Goal: Task Accomplishment & Management: Complete application form

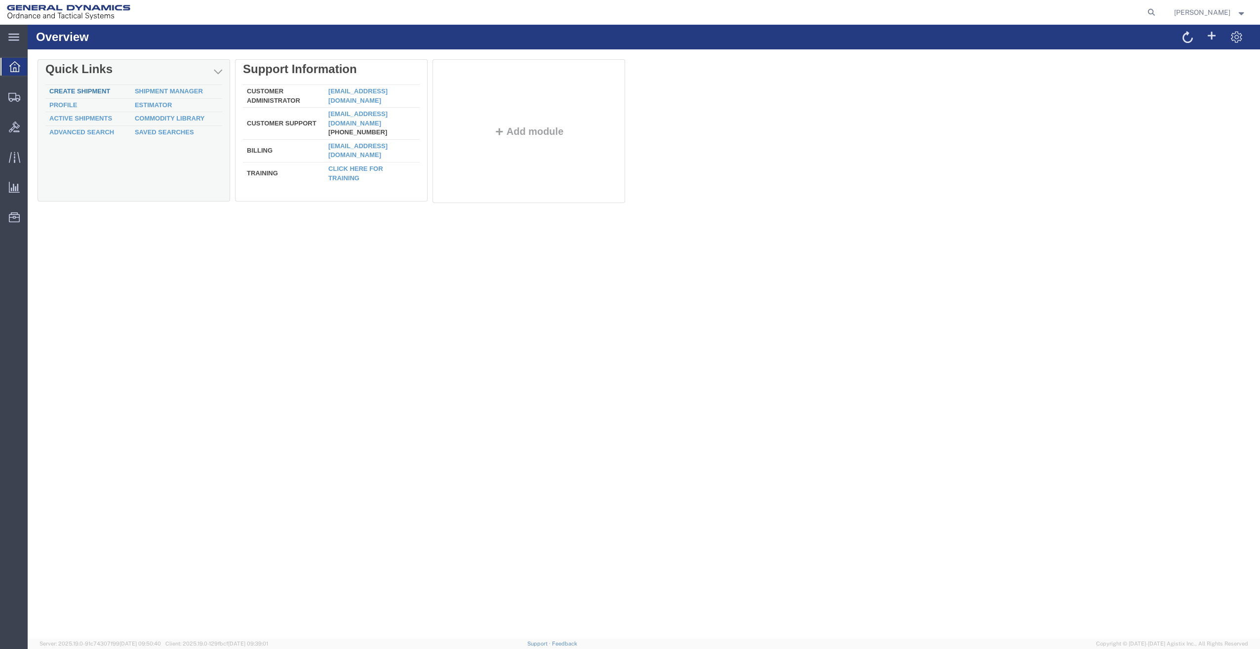
click at [66, 90] on link "Create Shipment" at bounding box center [79, 90] width 61 height 7
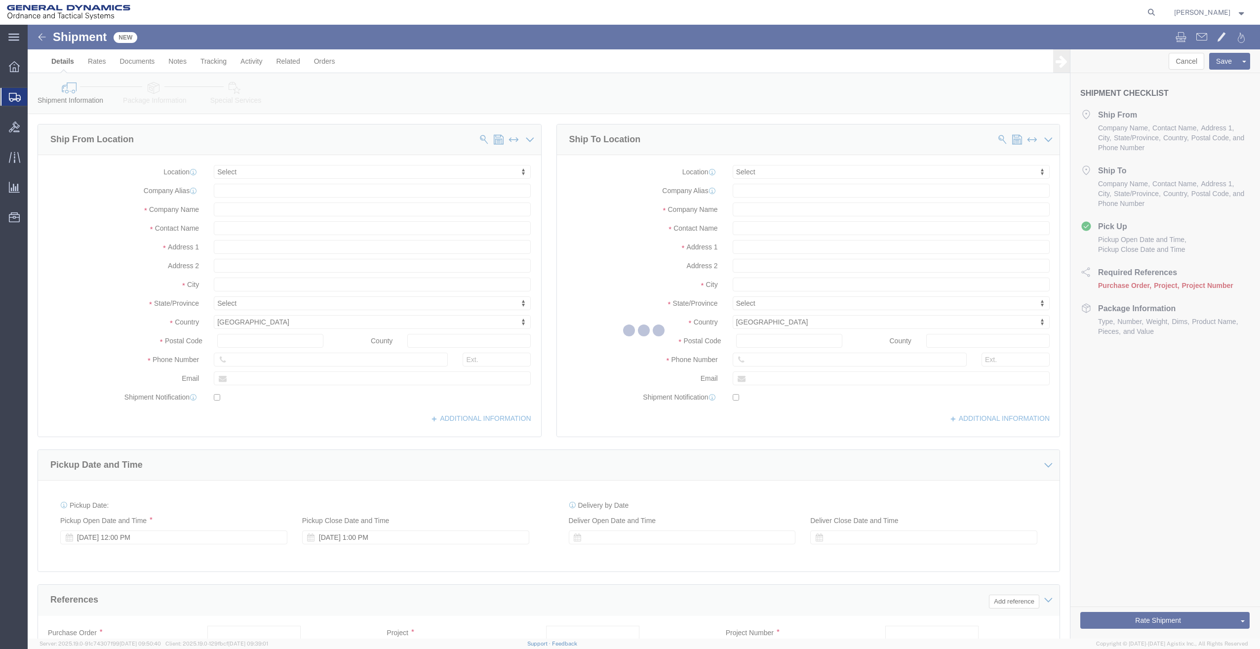
select select
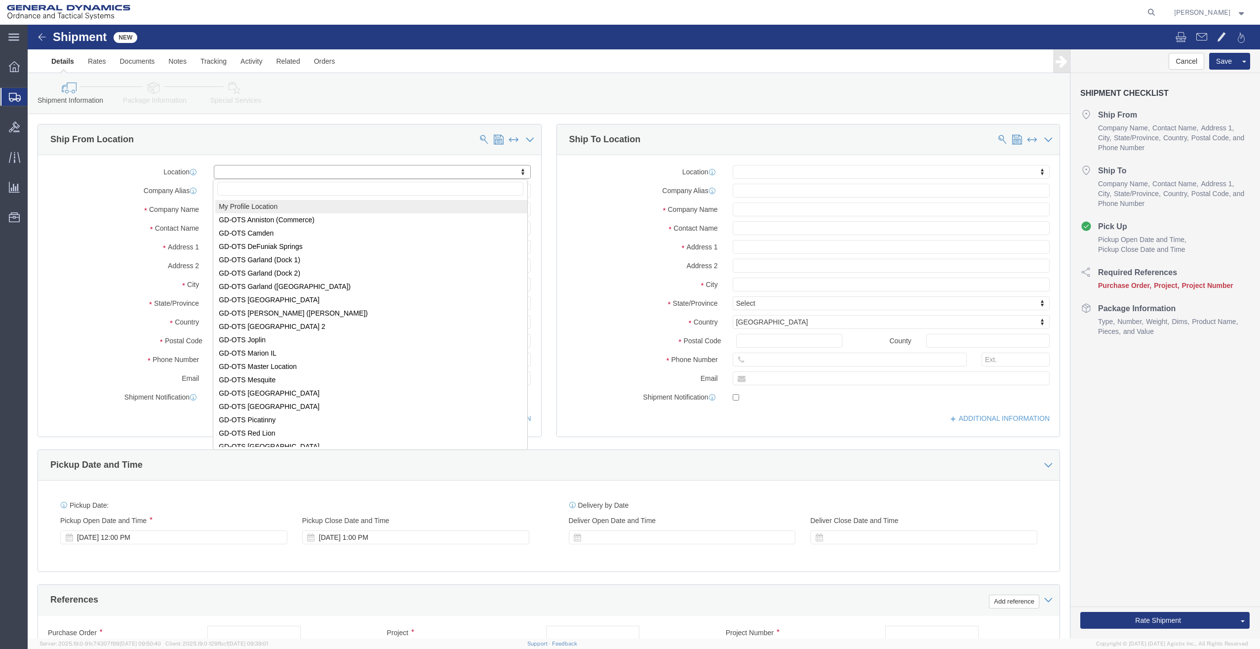
select select "MYPROFILE"
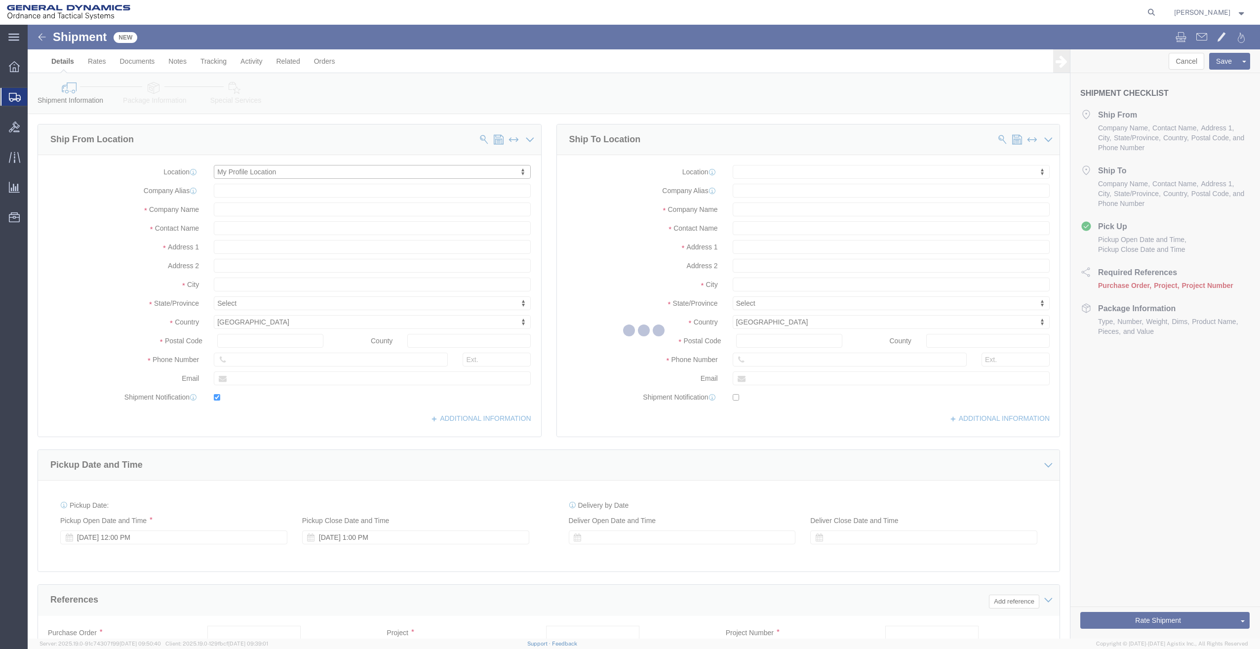
type input "General Dynamics - OTS"
type input "[PERSON_NAME]"
type input "[STREET_ADDRESS]"
type input "SACO"
type input "04072"
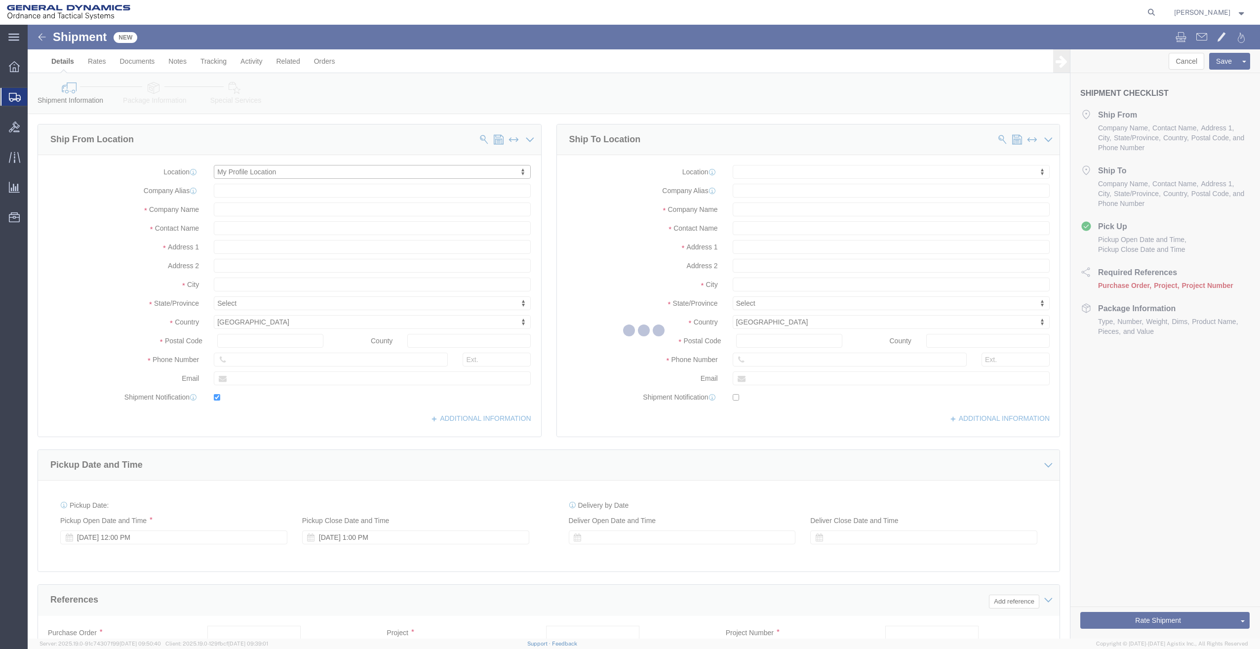
type input "[PHONE_NUMBER]"
type input "[PERSON_NAME][EMAIL_ADDRESS][PERSON_NAME][DOMAIN_NAME]"
checkbox input "true"
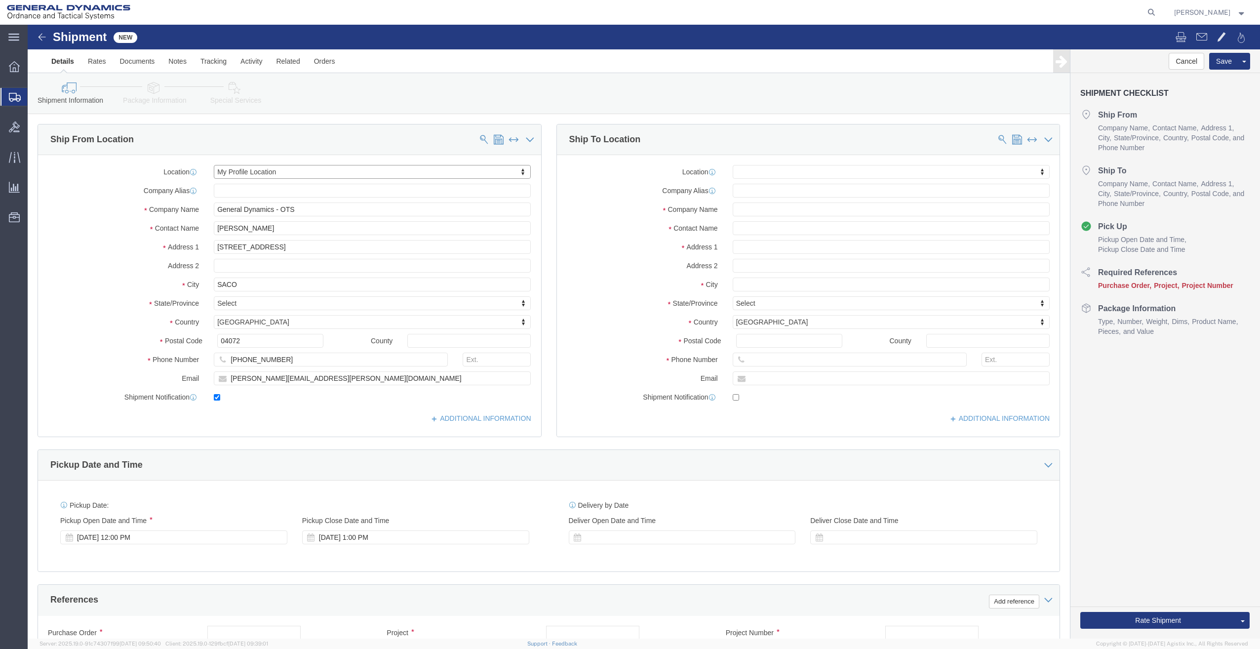
select select "ME"
click input "text"
type input "SRT SUPPLY INC"
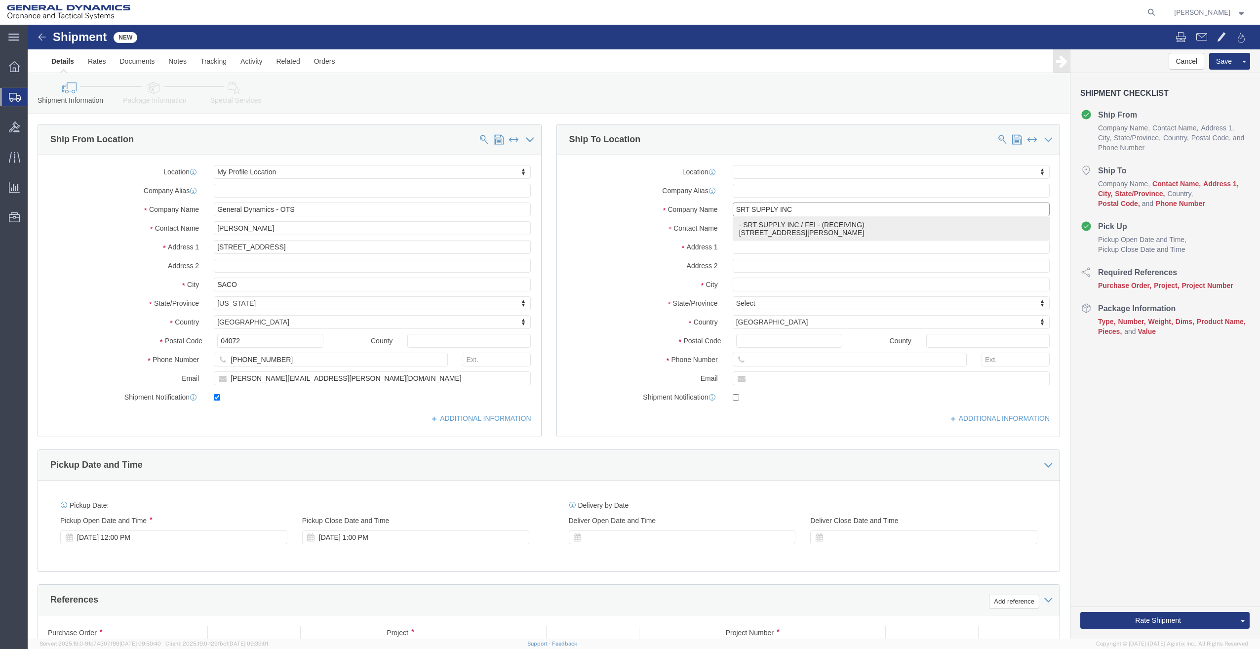
click p "- SRT SUPPLY INC / FEI - (RECEIVING) [STREET_ADDRESS][PERSON_NAME]"
select select
type input "SRT SUPPLY INC / FEI"
type input "RECEIVING"
type input "[STREET_ADDRESS][PERSON_NAME]"
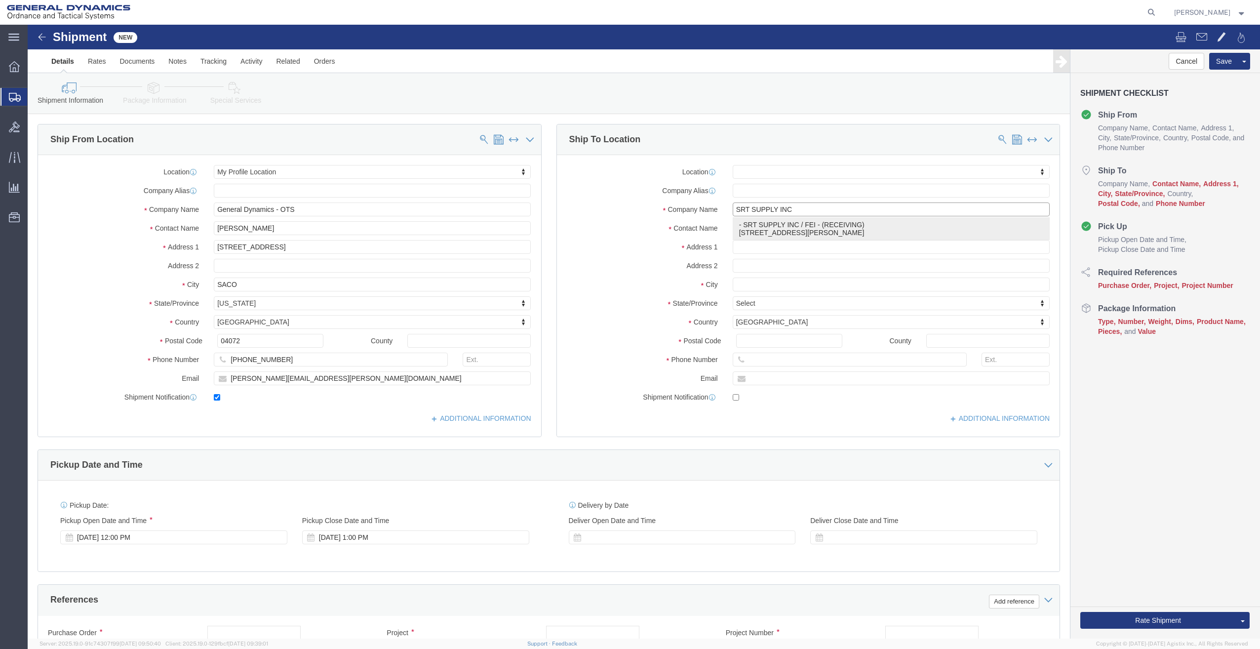
type input "SUITE 300"
type input "[GEOGRAPHIC_DATA]"
type input "33716"
select select "FL"
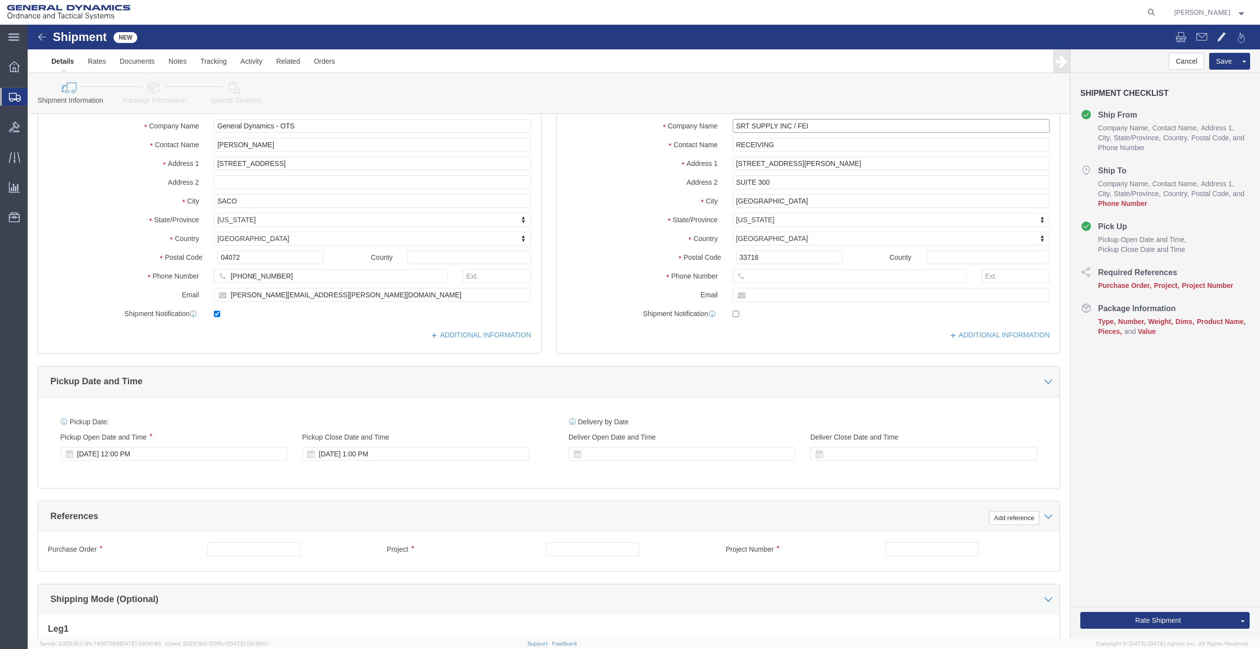
scroll to position [111, 0]
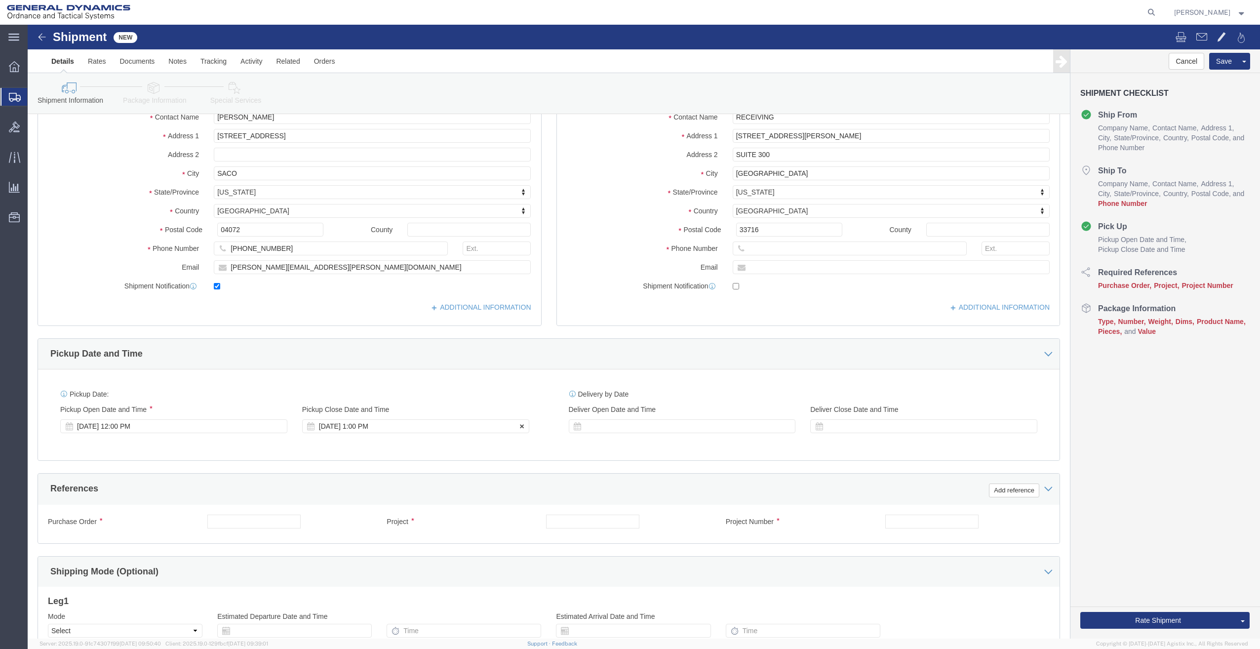
type input "SRT SUPPLY INC / FEI"
click div "[DATE] 1:00 PM"
type input "7:00 PM"
click button "Apply"
click input "text"
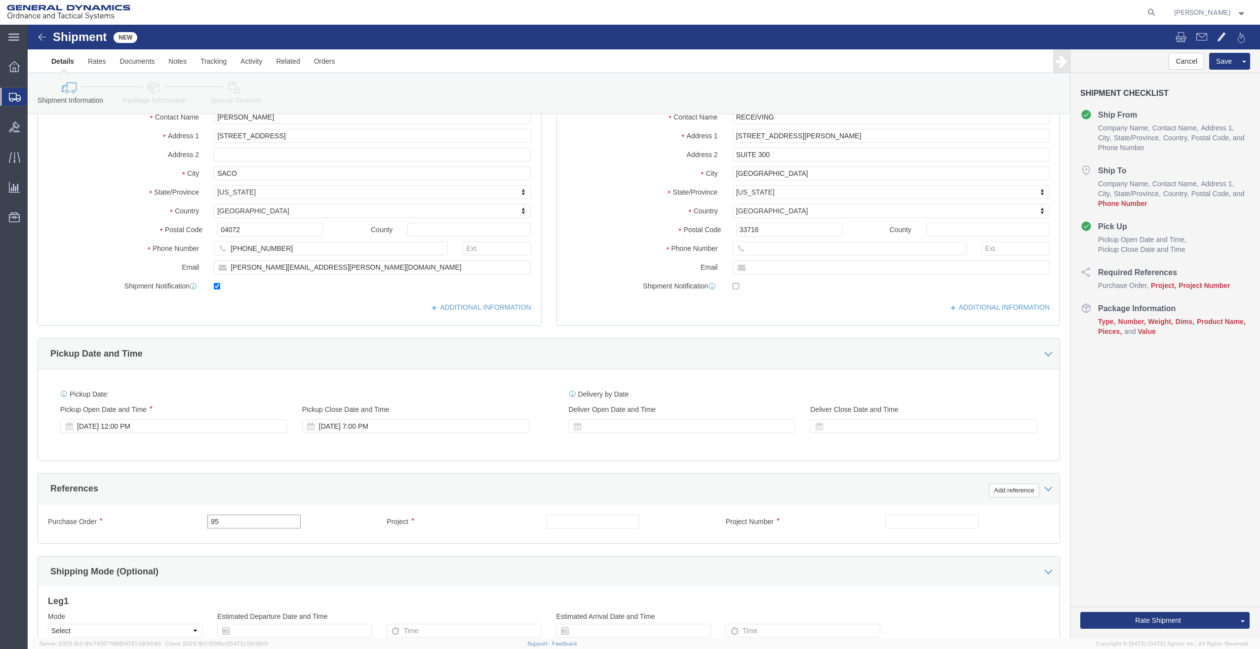
type input "9"
drag, startPoint x: 252, startPoint y: 502, endPoint x: -107, endPoint y: 557, distance: 363.2
click html "Shipment New Details Rates Documents Notes Tracking Activity Related Orders Can…"
type input "28723 PO 95494"
click input "text"
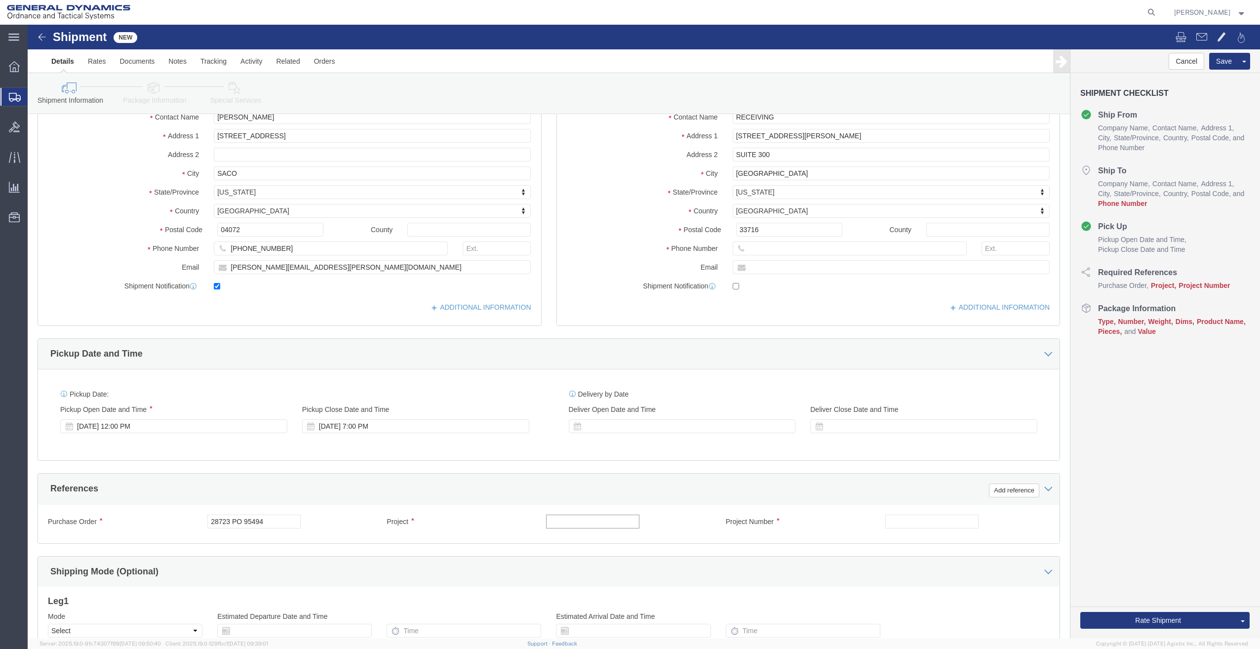
paste input "28723 PO 95494"
type input "28723 PO 95494"
click input "text"
paste input "28723 PO 95494"
type input "28723 PO 95494"
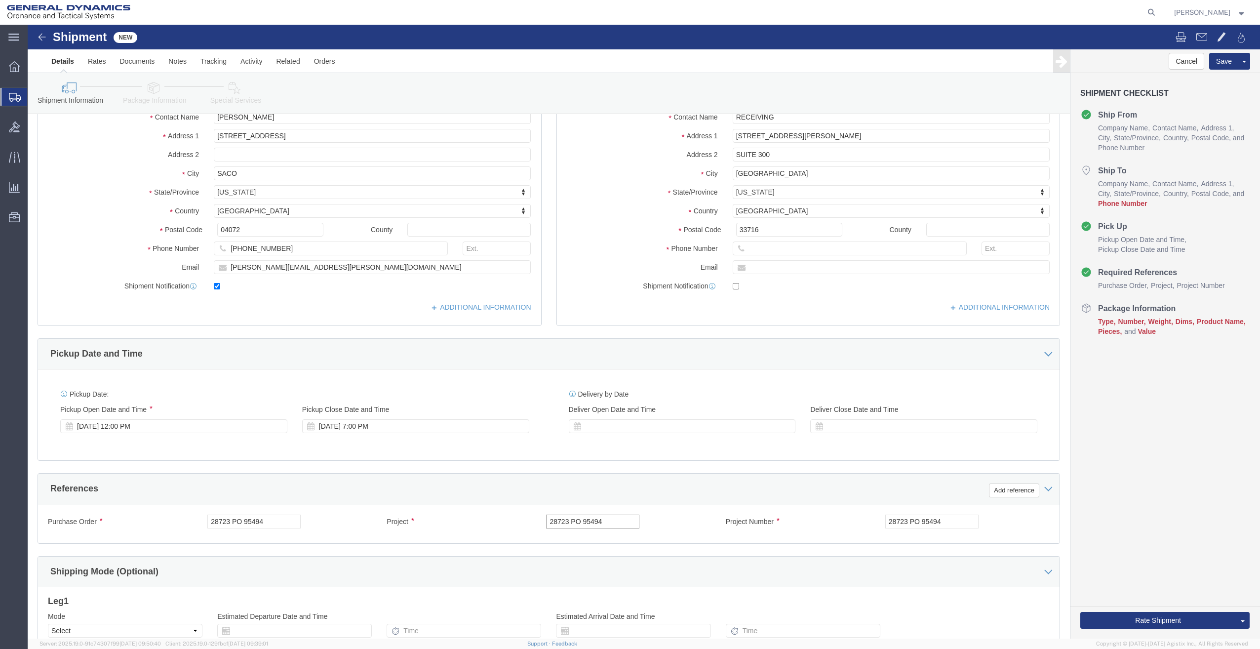
drag, startPoint x: 574, startPoint y: 495, endPoint x: 235, endPoint y: 553, distance: 344.1
click div "Ship From Location Location My Profile Location My Profile Location GD-OTS [GEO…"
type input "."
drag, startPoint x: 927, startPoint y: 498, endPoint x: 601, endPoint y: 568, distance: 333.2
click div "Ship From Location Location My Profile Location My Profile Location GD-OTS [GEO…"
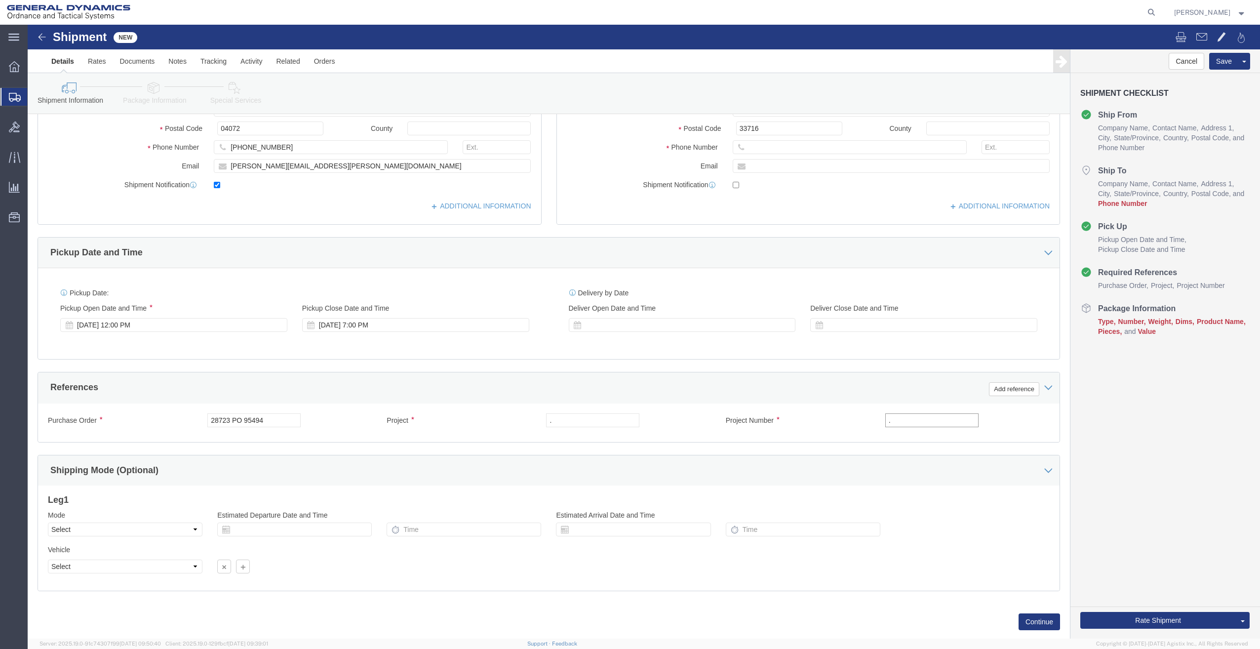
scroll to position [234, 0]
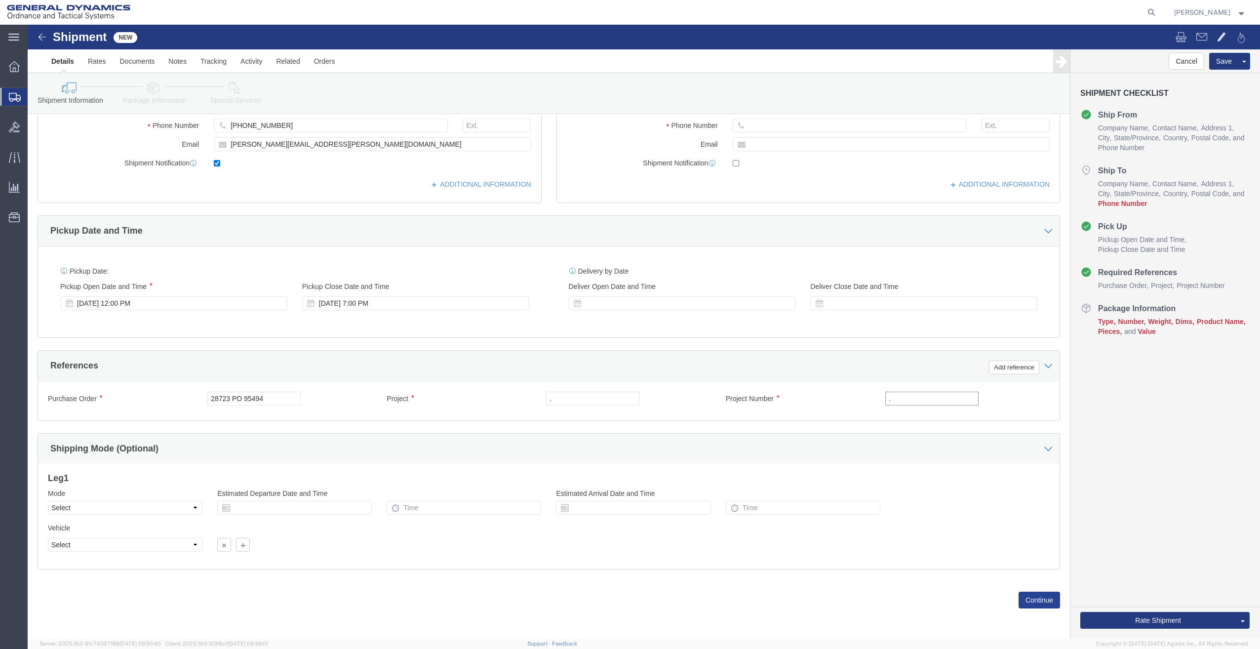
type input "."
click button "Continue"
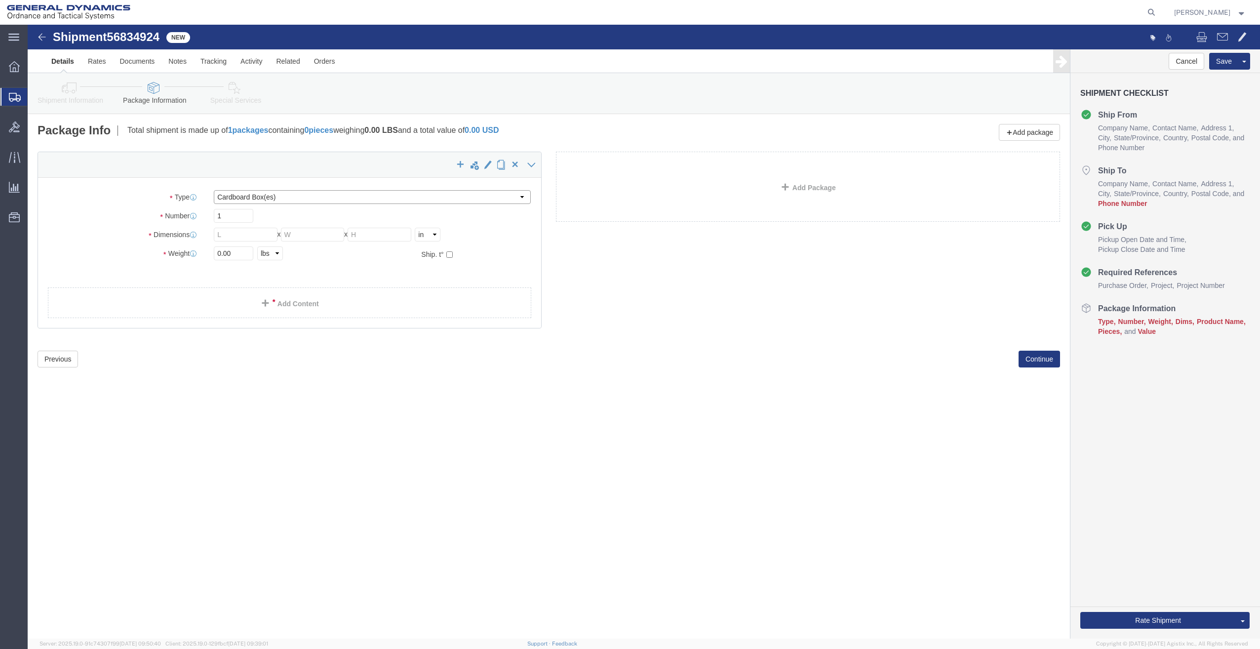
click select "Select Bale(s) Basket(s) Bolt(s) Bottle(s) Buckets Bulk Bundle(s) Can(s) Cardbo…"
click div "Shipment 56834924 New Details Rates Documents Notes Tracking Activity Related O…"
click select "Select Bale(s) Basket(s) Bolt(s) Bottle(s) Buckets Bulk Bundle(s) Can(s) Cardbo…"
select select "PSNS"
click select "Select Bale(s) Basket(s) Bolt(s) Bottle(s) Buckets Bulk Bundle(s) Can(s) Cardbo…"
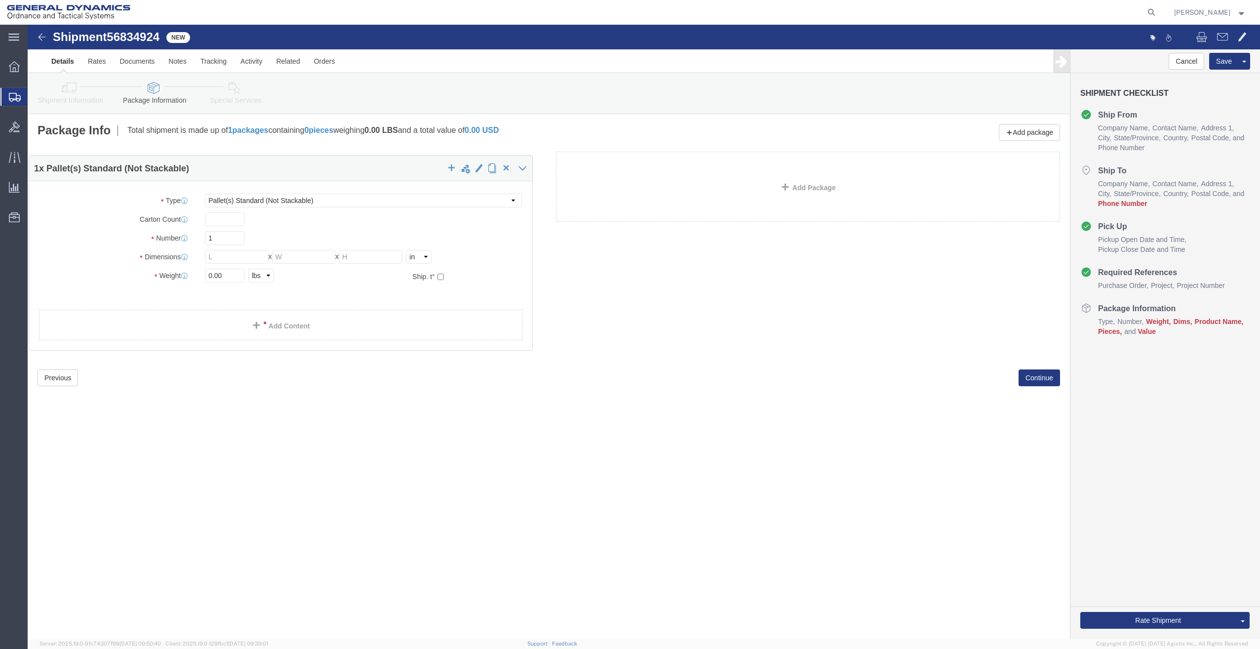
click div "1 x Pallet(s) Standard (Not Stackable) Package Type Select Bale(s) Basket(s) Bo…"
drag, startPoint x: 207, startPoint y: 212, endPoint x: 157, endPoint y: 213, distance: 50.4
click div "Number 1"
type input "2"
type input "48"
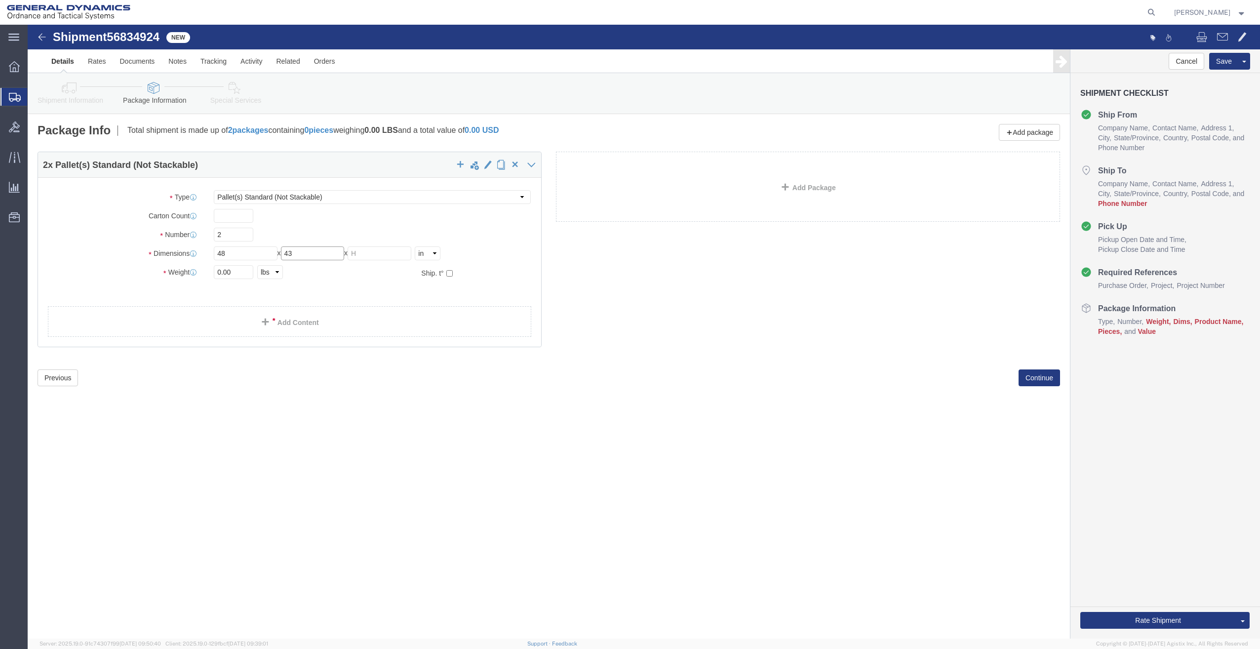
drag, startPoint x: 304, startPoint y: 227, endPoint x: 240, endPoint y: 246, distance: 66.1
click div "Package Type Select Bale(s) Basket(s) Bolt(s) Bottle(s) Buckets Bulk Bundle(s) …"
type input "40"
type input "38"
type input "1888"
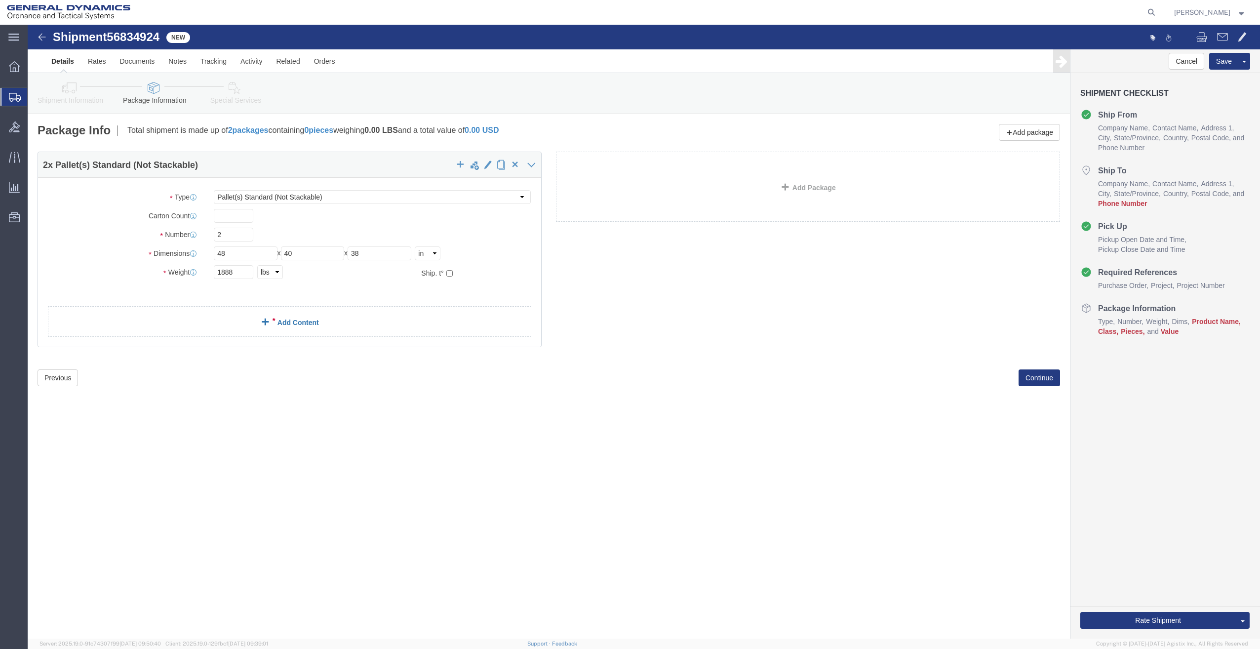
click link "Add Content"
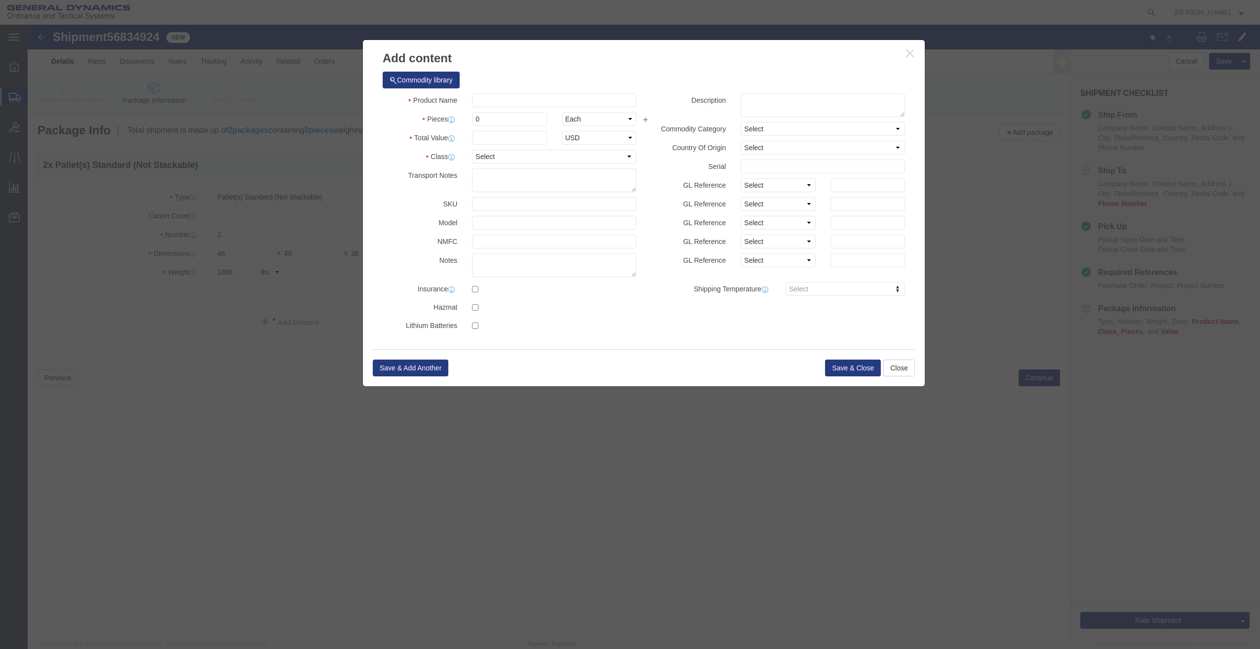
click div "Commodity library"
drag, startPoint x: 535, startPoint y: 70, endPoint x: 660, endPoint y: 72, distance: 124.4
click input "text"
type input "TRAINING / MARKING AMMUNITION"
type input "1"
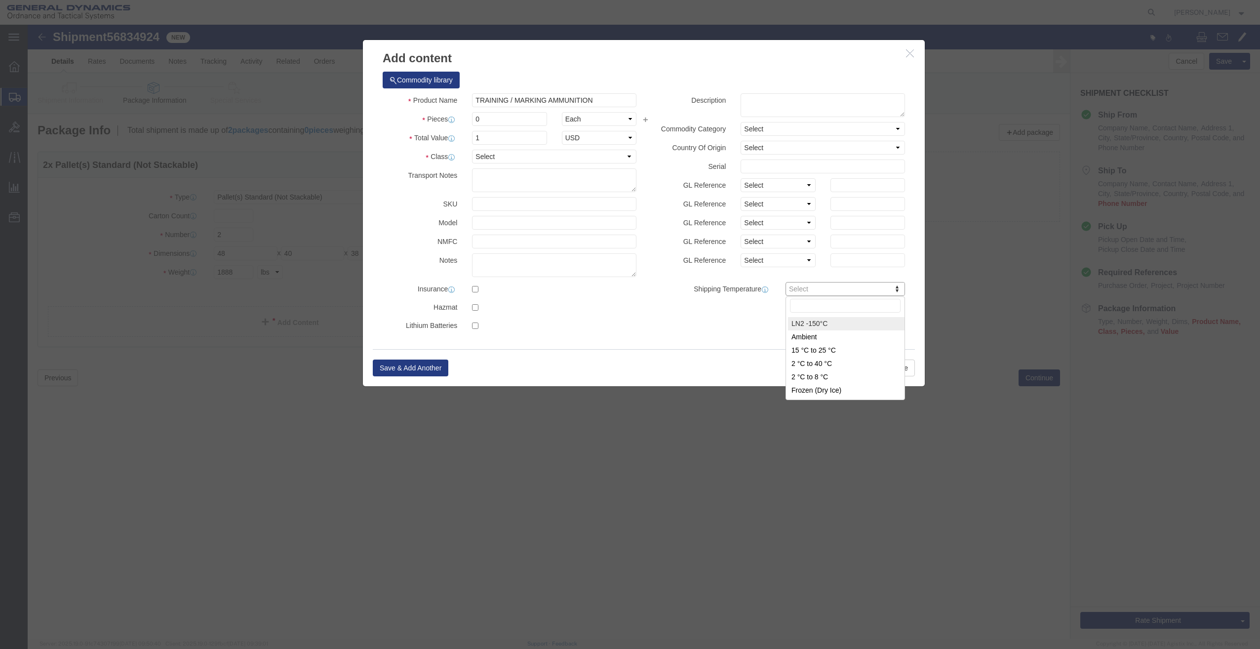
drag, startPoint x: 427, startPoint y: 97, endPoint x: 417, endPoint y: 100, distance: 10.0
click div "Product Name TRAINING / MARKING AMMUNITION Pieces 0 Select Bag Barrels 100Board…"
click input "0"
click div "Pieces 0 Select Bag Barrels 100Board Feet Bottle Box Blister Pack Carats Can Ca…"
type input "1"
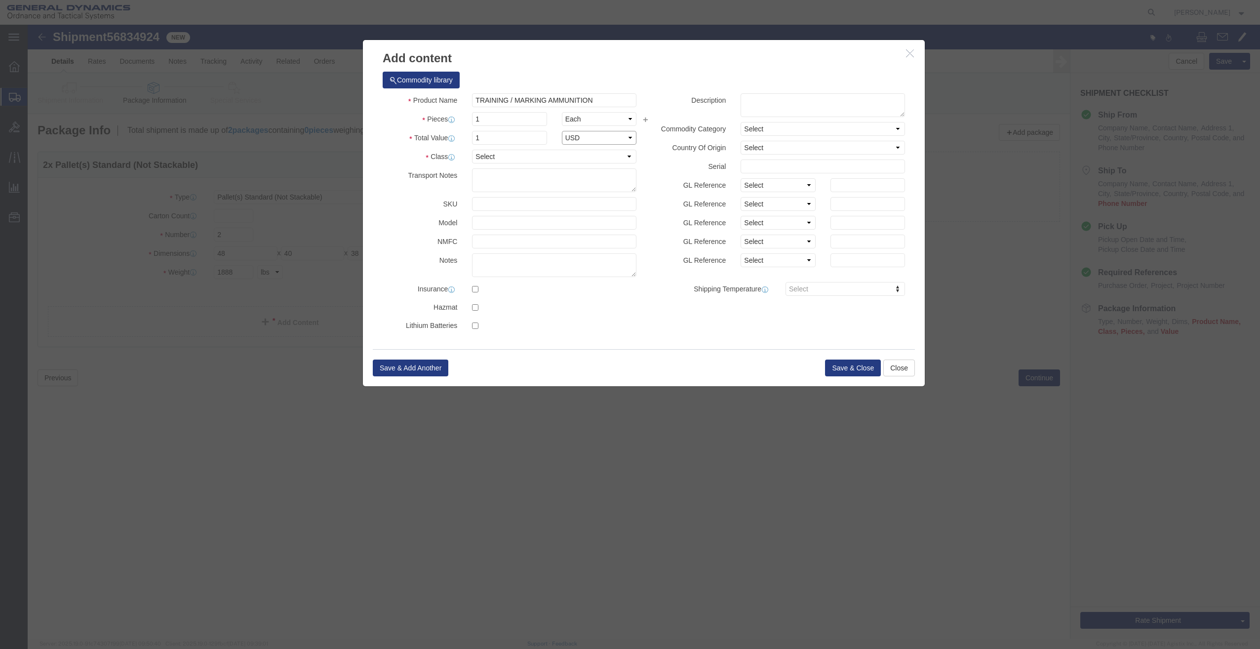
select select "USD"
select select "85"
click div "Save & Add Another Save & Close Close"
click button "Save & Close"
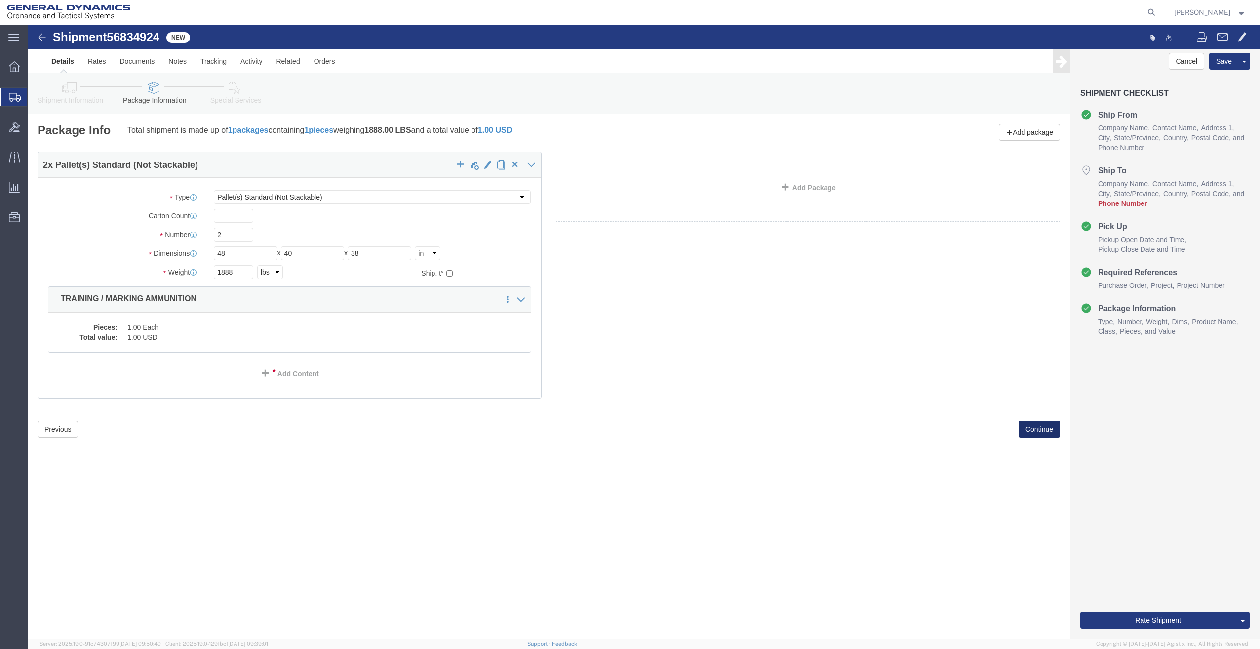
click button "Continue"
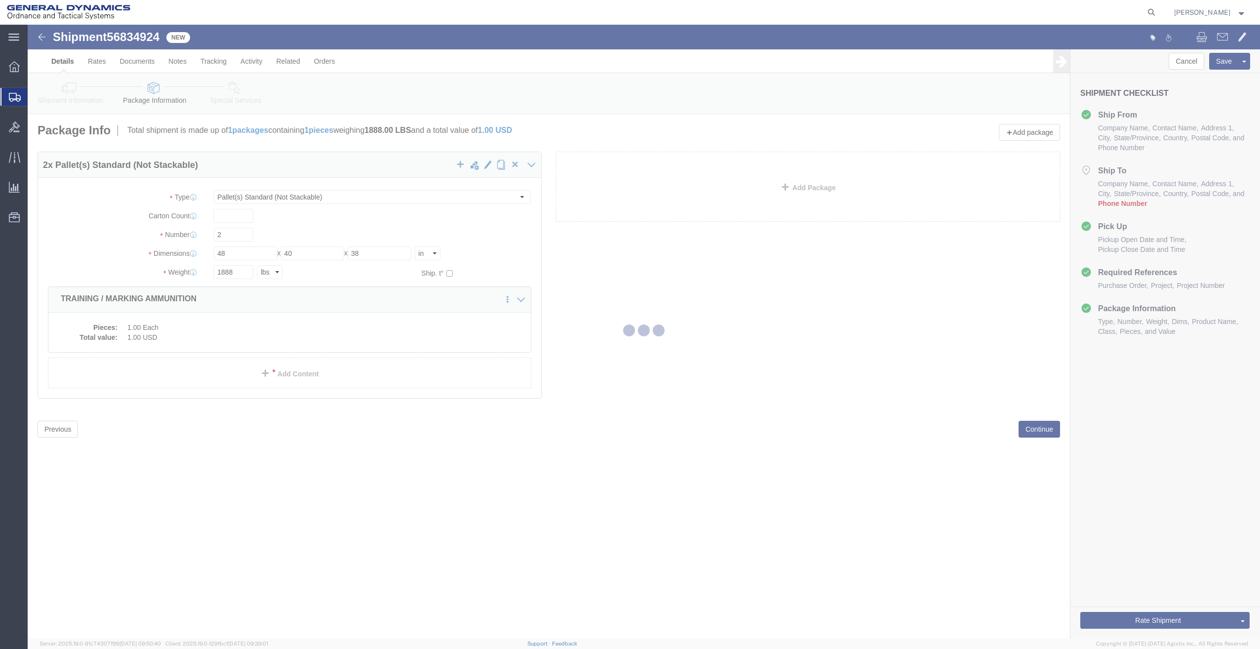
select select
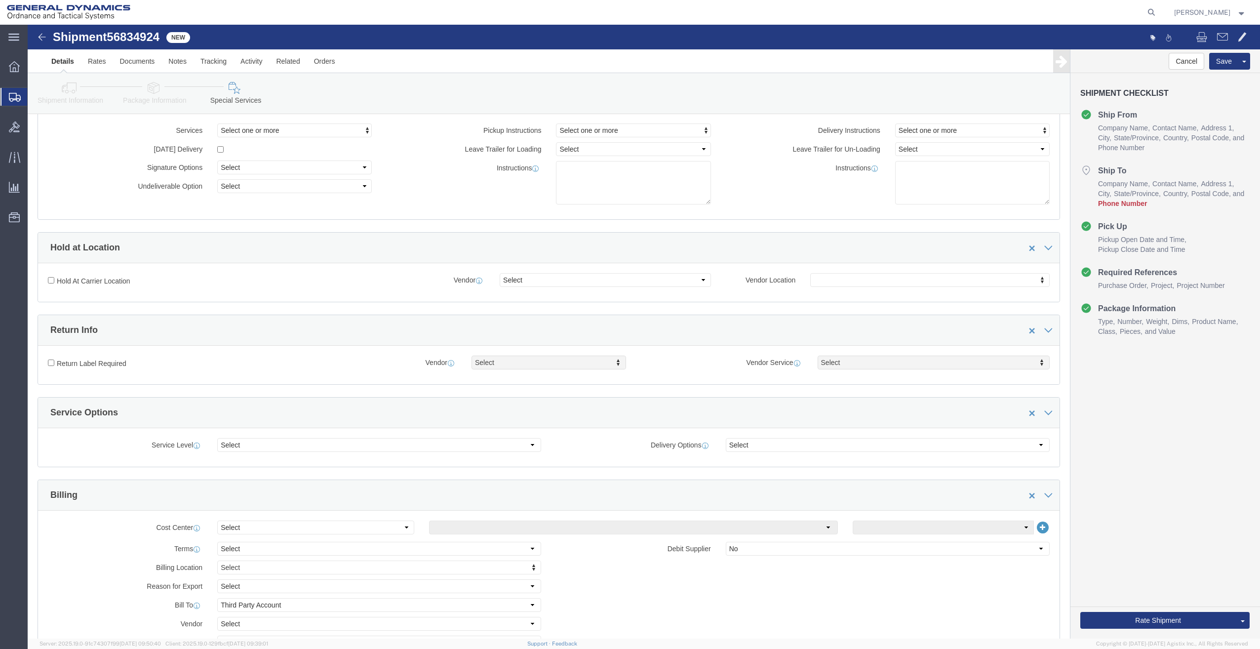
scroll to position [62, 0]
click link "Package Information"
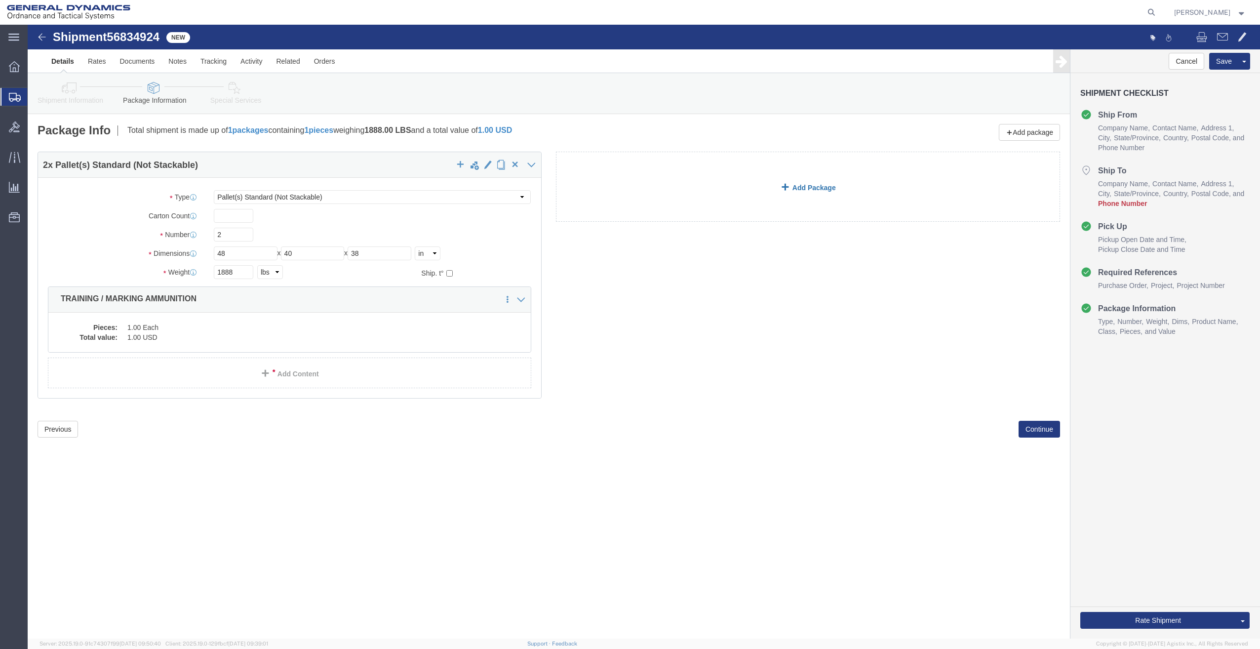
click link "Add Package"
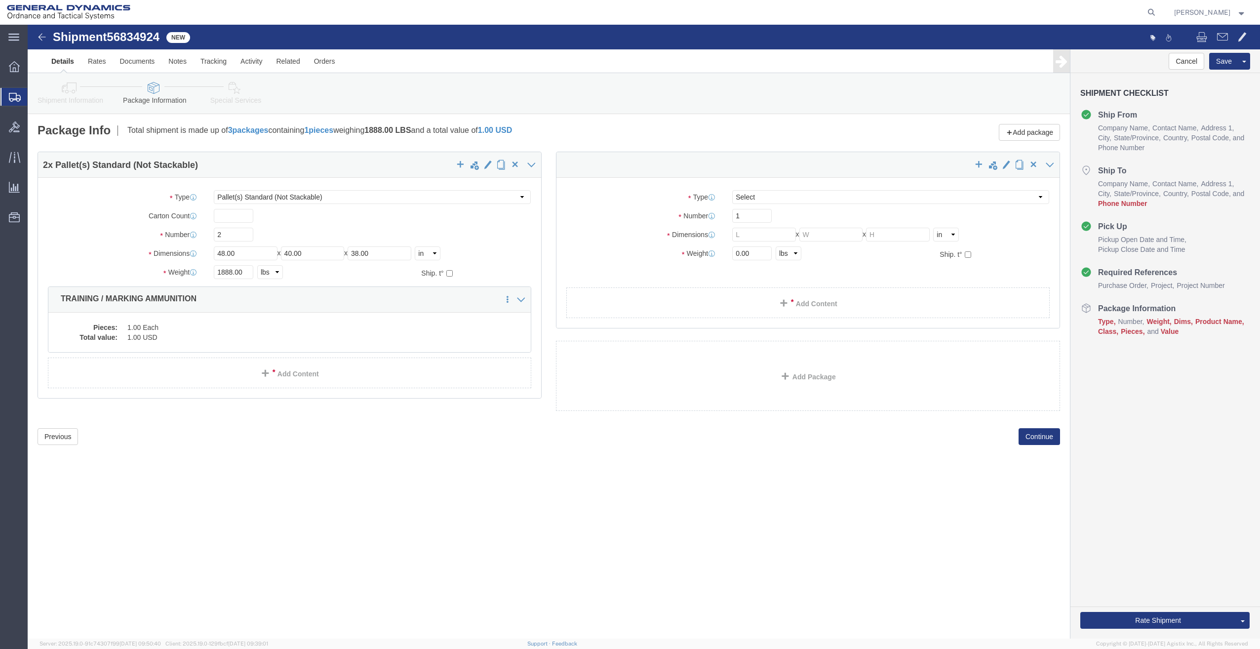
select select "PSNS"
click select "Select Bale(s) Basket(s) Bolt(s) Bottle(s) Buckets Bulk Bundle(s) Can(s) Cardbo…"
click div "2 x Pallet(s) Standard (Not Stackable) Package Type Select Bale(s) Basket(s) Bo…"
click div
click select "Select Bale(s) Basket(s) Bolt(s) Bottle(s) Buckets Bulk Bundle(s) Can(s) Cardbo…"
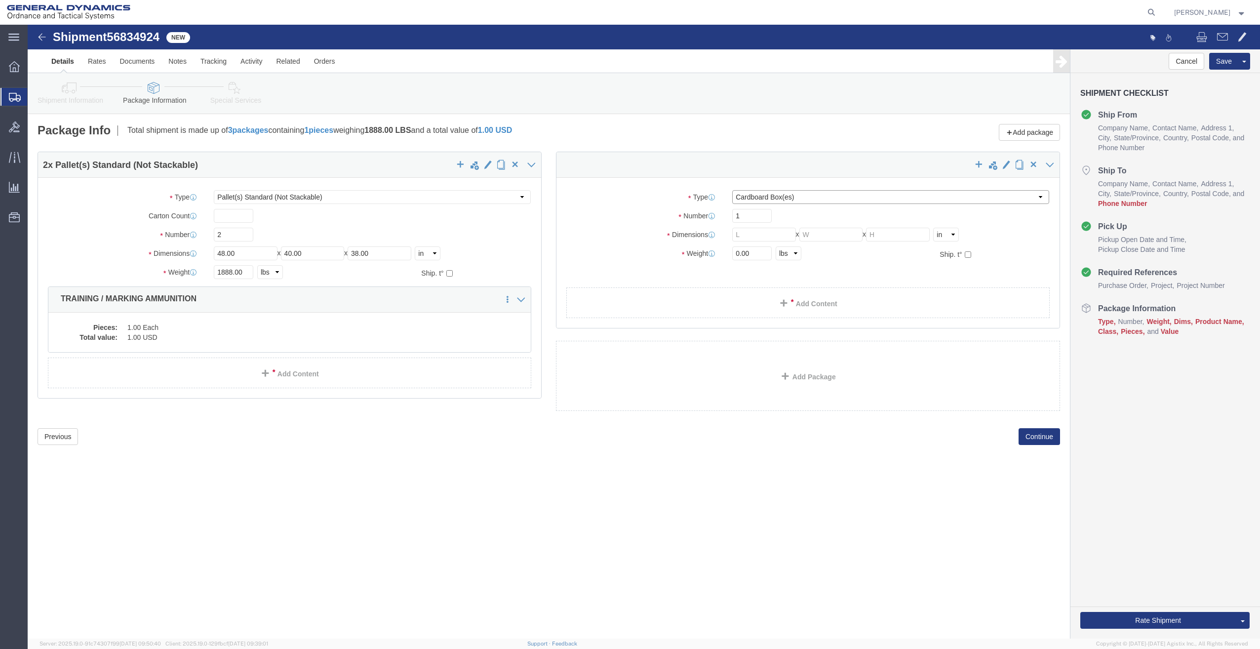
select select "PSNS"
click select "Select Bale(s) Basket(s) Bolt(s) Bottle(s) Buckets Bulk Bundle(s) Can(s) Cardbo…"
click input "text"
type input "48"
type input "40"
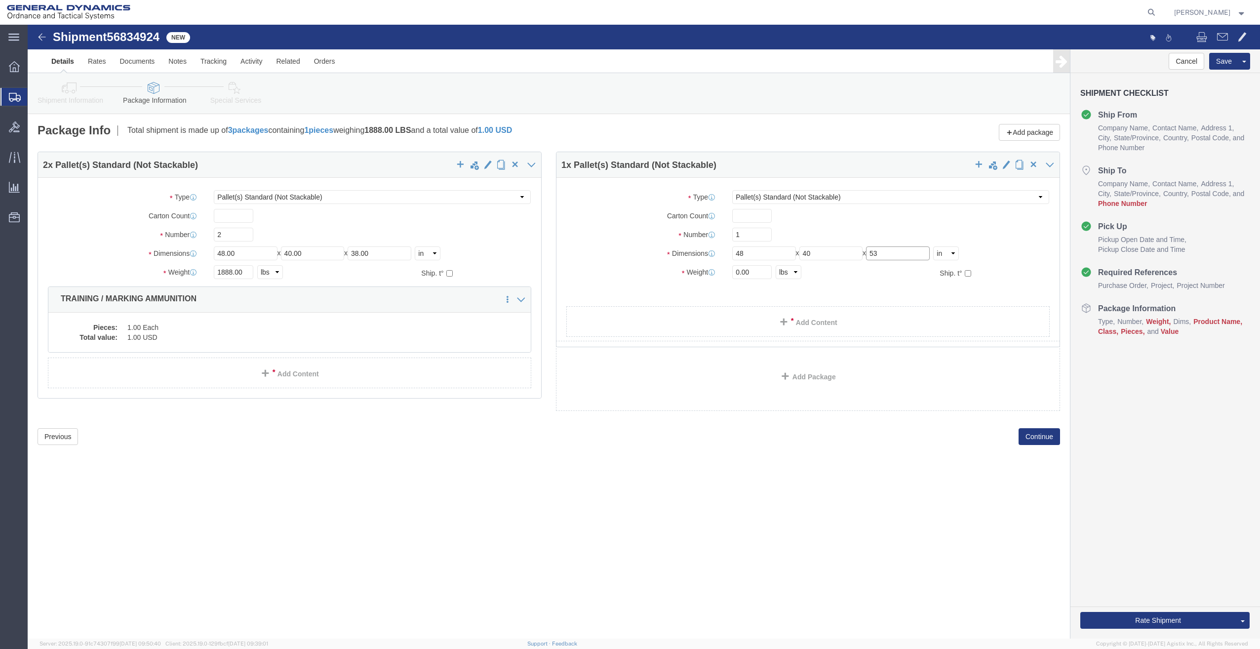
type input "53"
type input "975"
click link "Add Content"
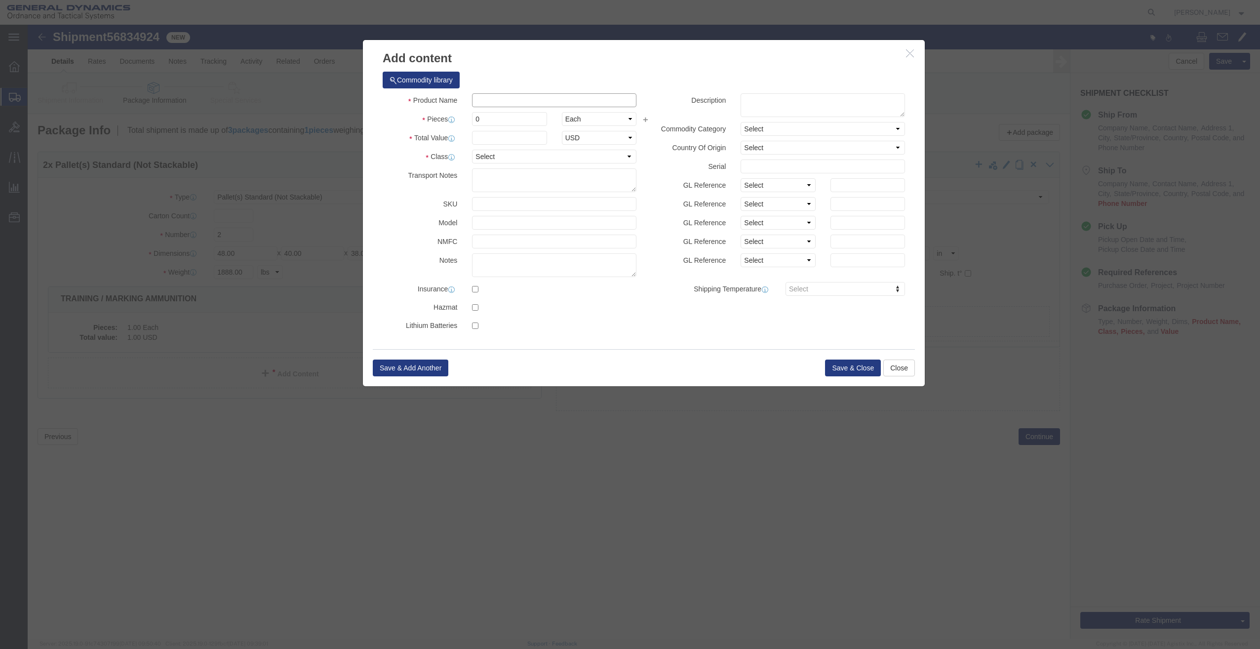
click input "text"
type input "TRAINING / MARKING AMMUNITION"
type input "1"
type input "[MEDICAL_DATA]_150"
drag, startPoint x: 489, startPoint y: 88, endPoint x: 359, endPoint y: 114, distance: 131.9
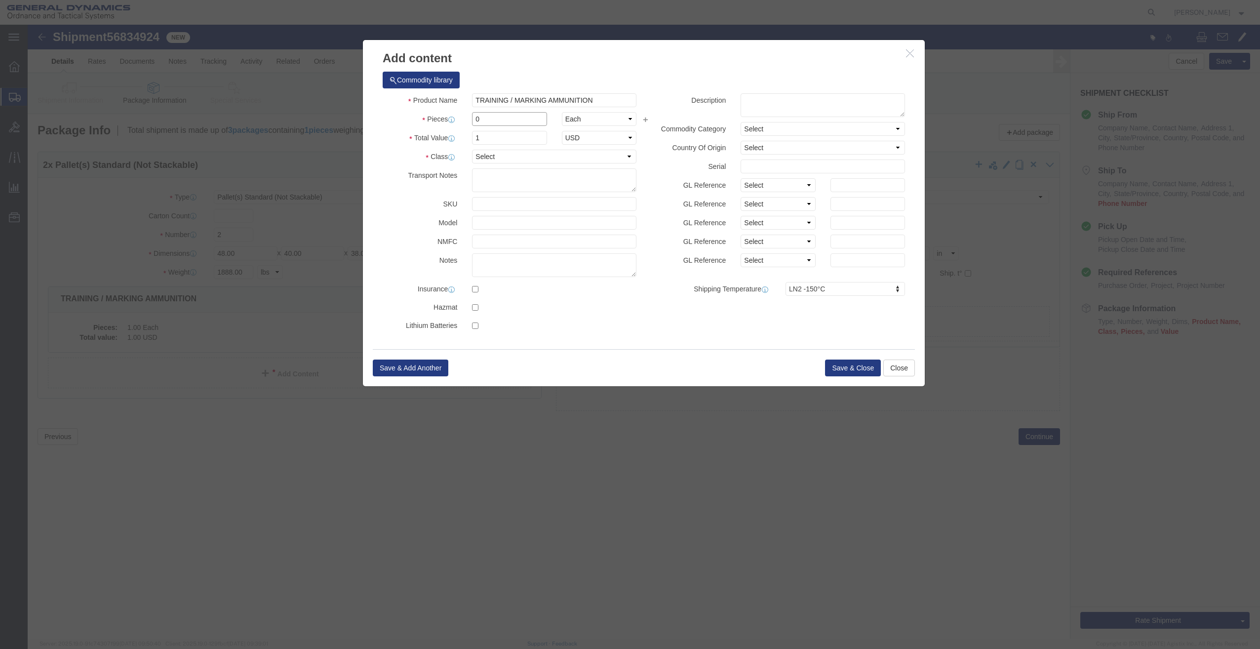
click div "Product Name TRAINING / MARKING AMMUNITION Pieces 0 Select Bag Barrels 100Board…"
type input "1"
click select "Select 50 55 60 65 70 85 92.5 100 125 175 250 300 400"
select select "85"
click select "Select 50 55 60 65 70 85 92.5 100 125 175 250 300 400"
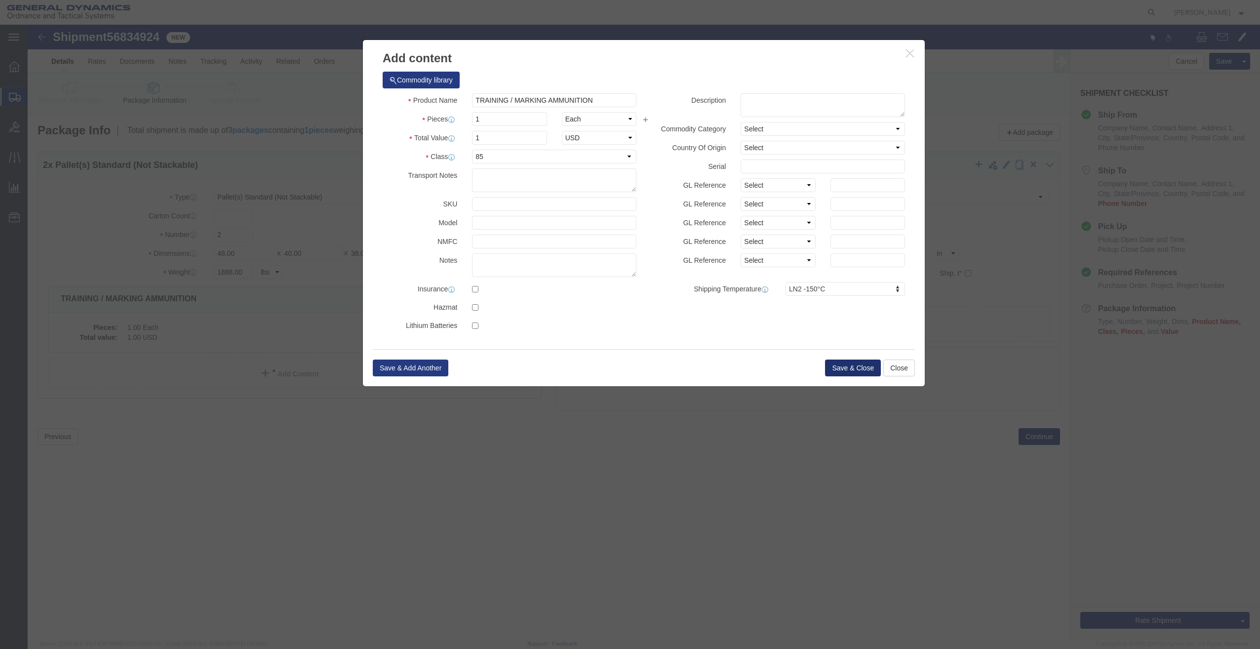
click button "Save & Close"
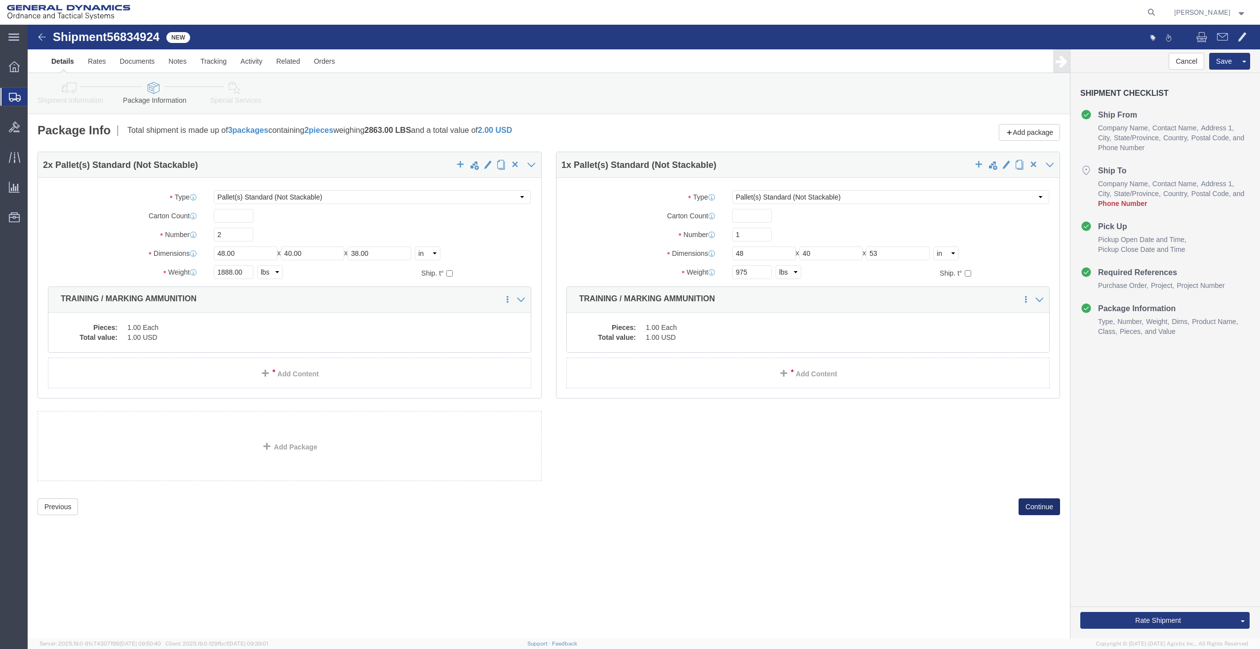
click button "Continue"
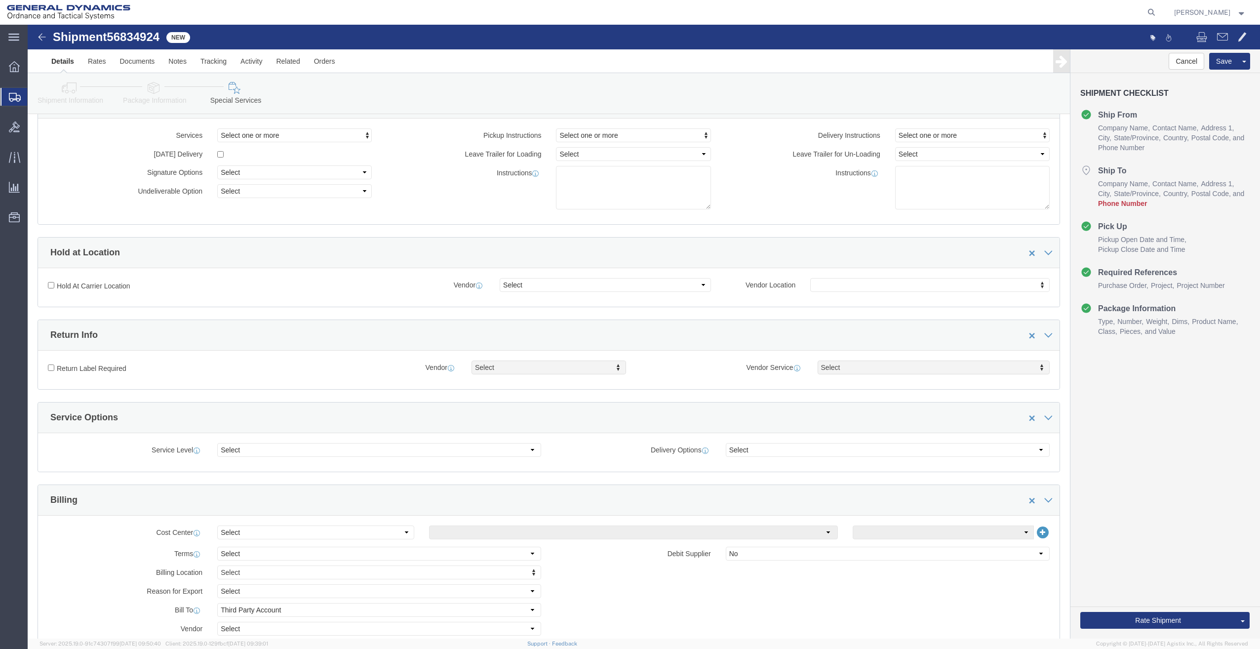
scroll to position [62, 0]
click button "Rate Shipment"
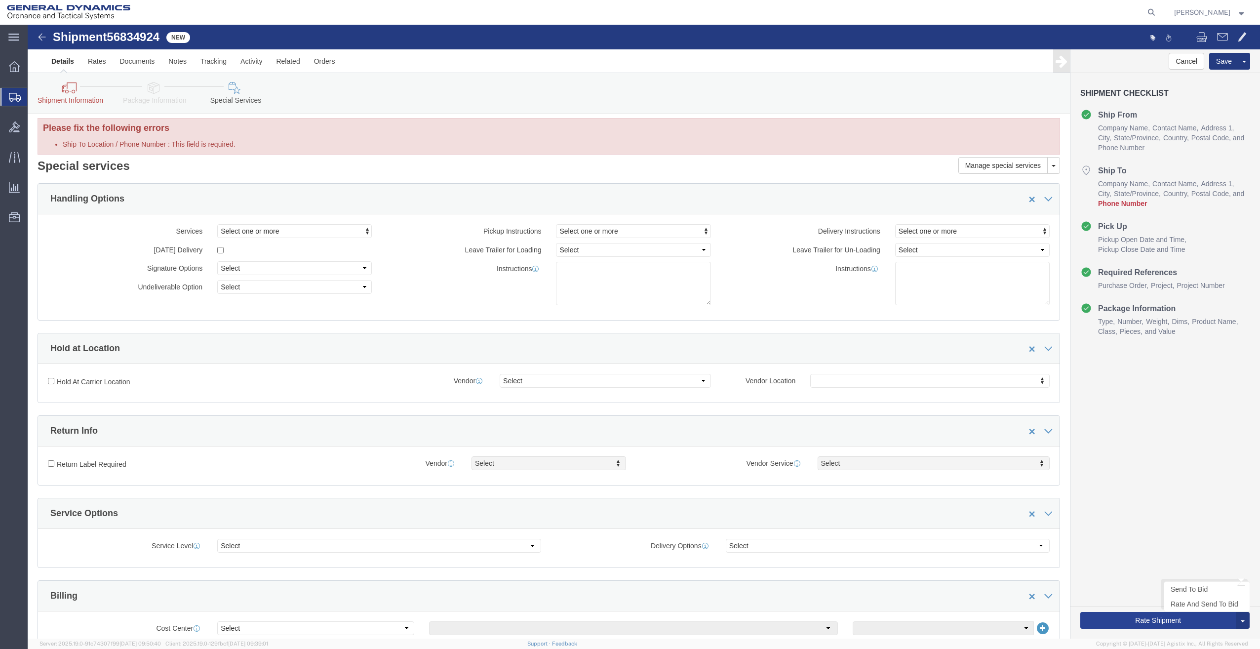
scroll to position [0, 0]
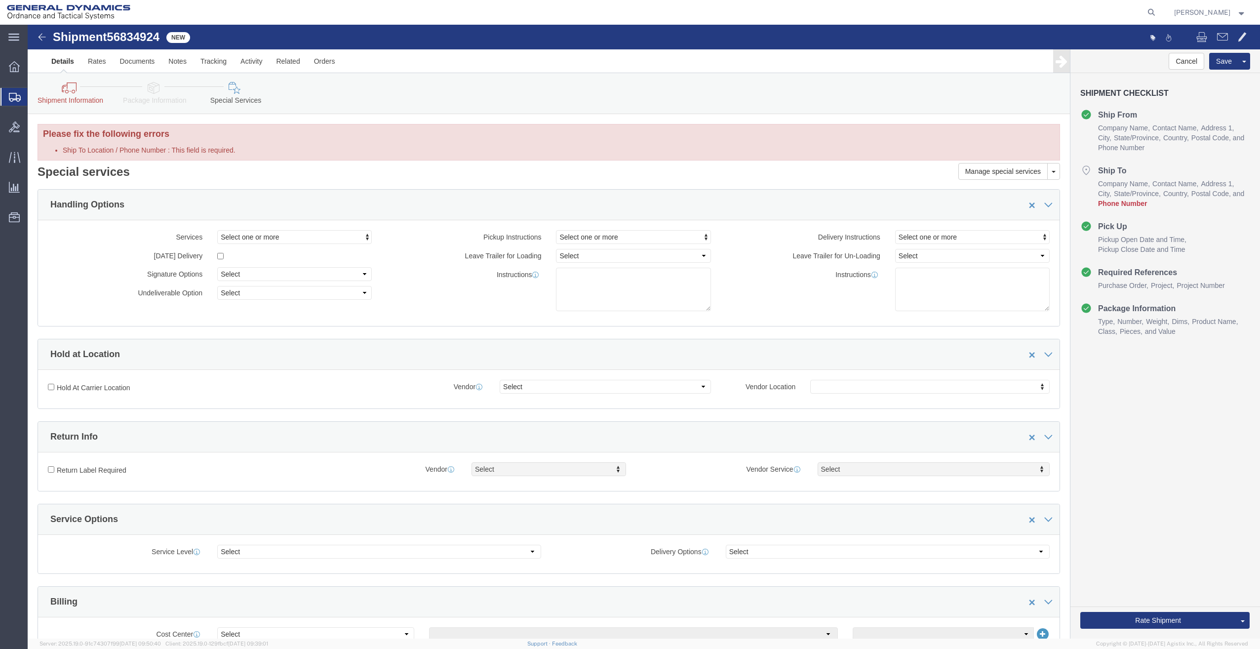
click icon
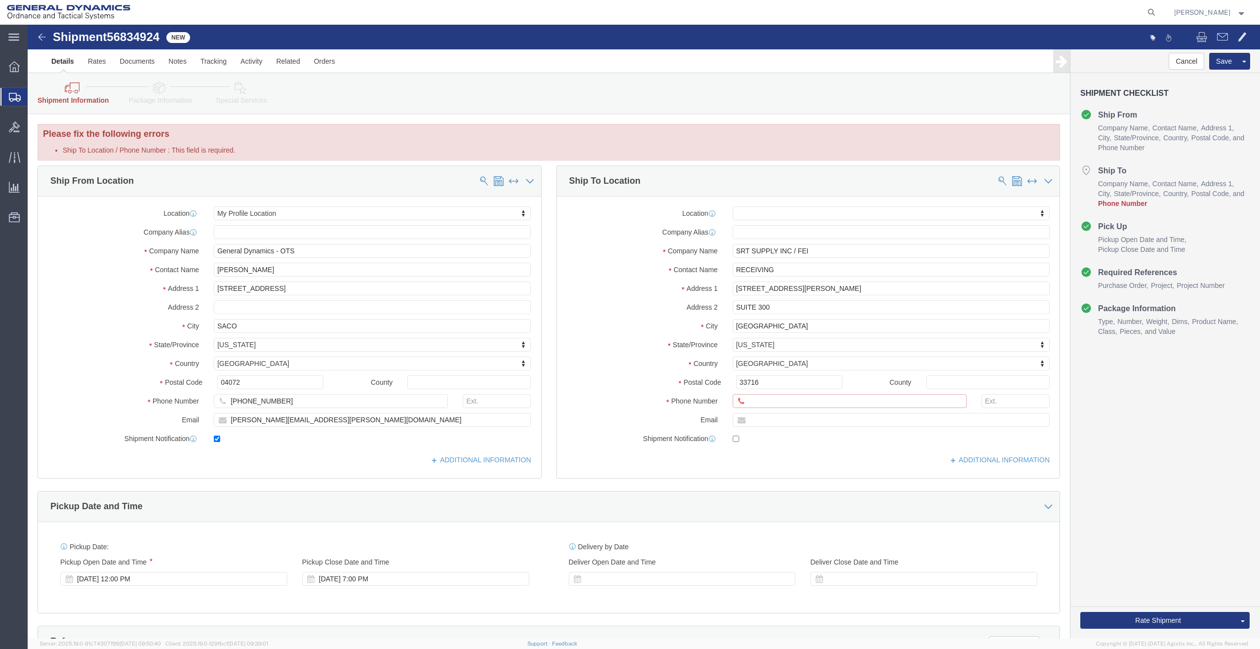
click input "Ship To Location / Phone Number : This field is required."
type input "9999999999"
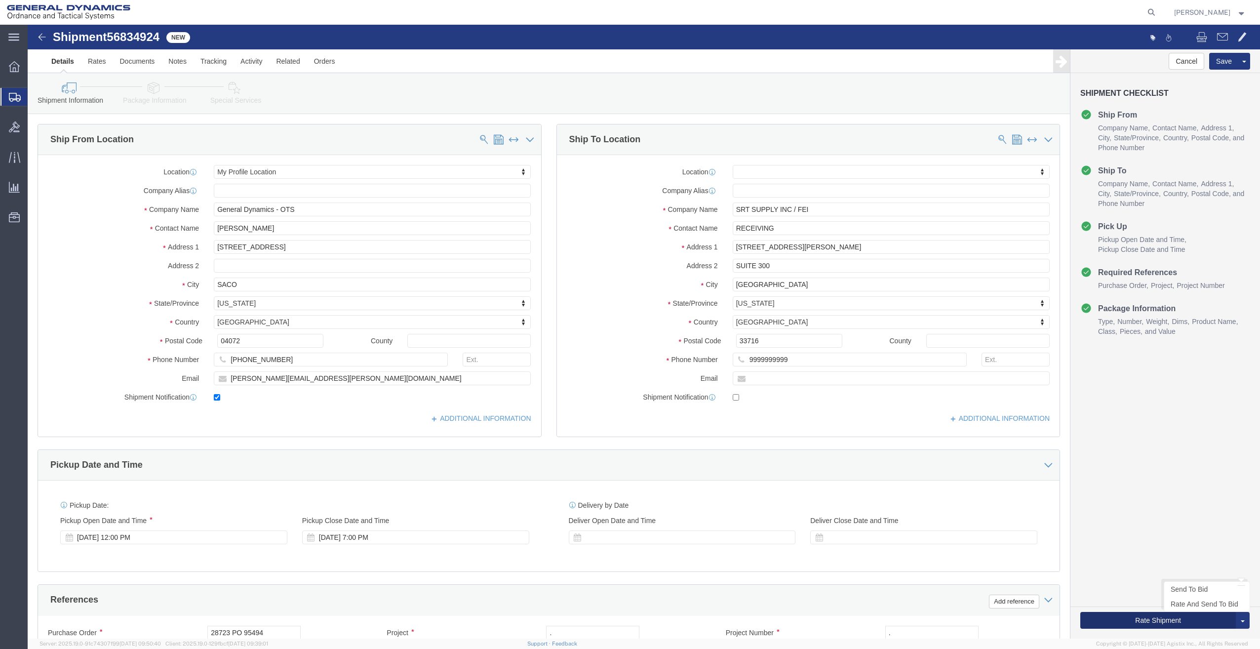
click button "Rate Shipment"
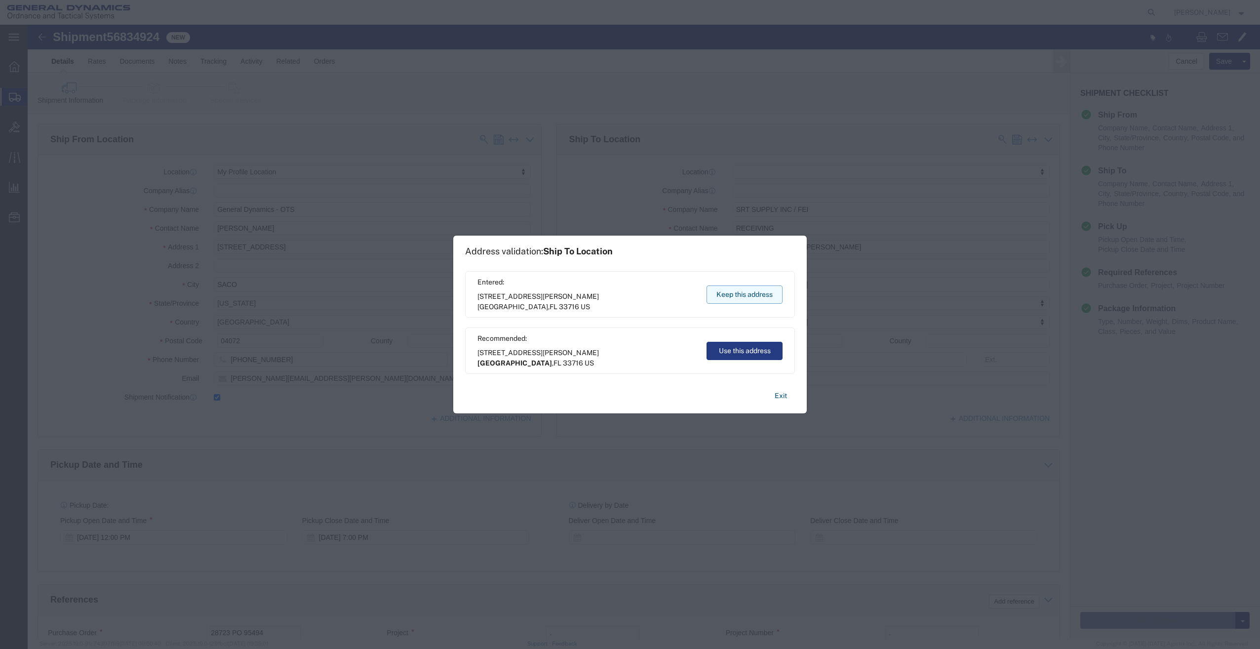
click at [767, 295] on button "Keep this address" at bounding box center [744, 294] width 76 height 18
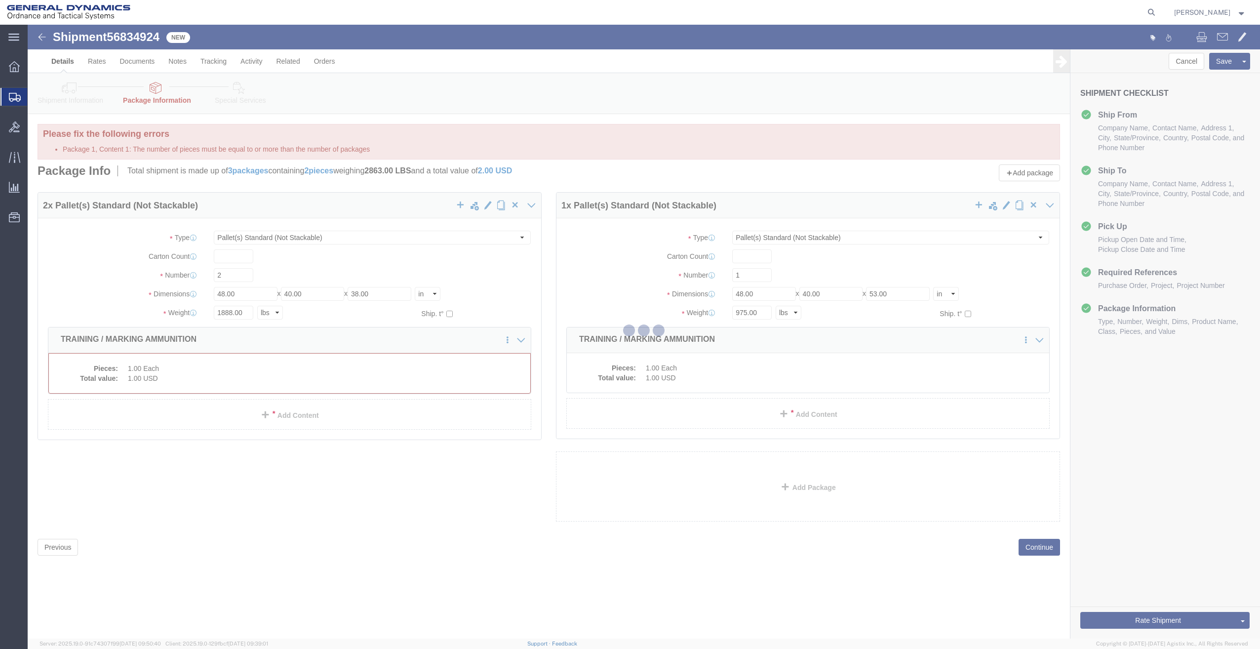
select select "PSNS"
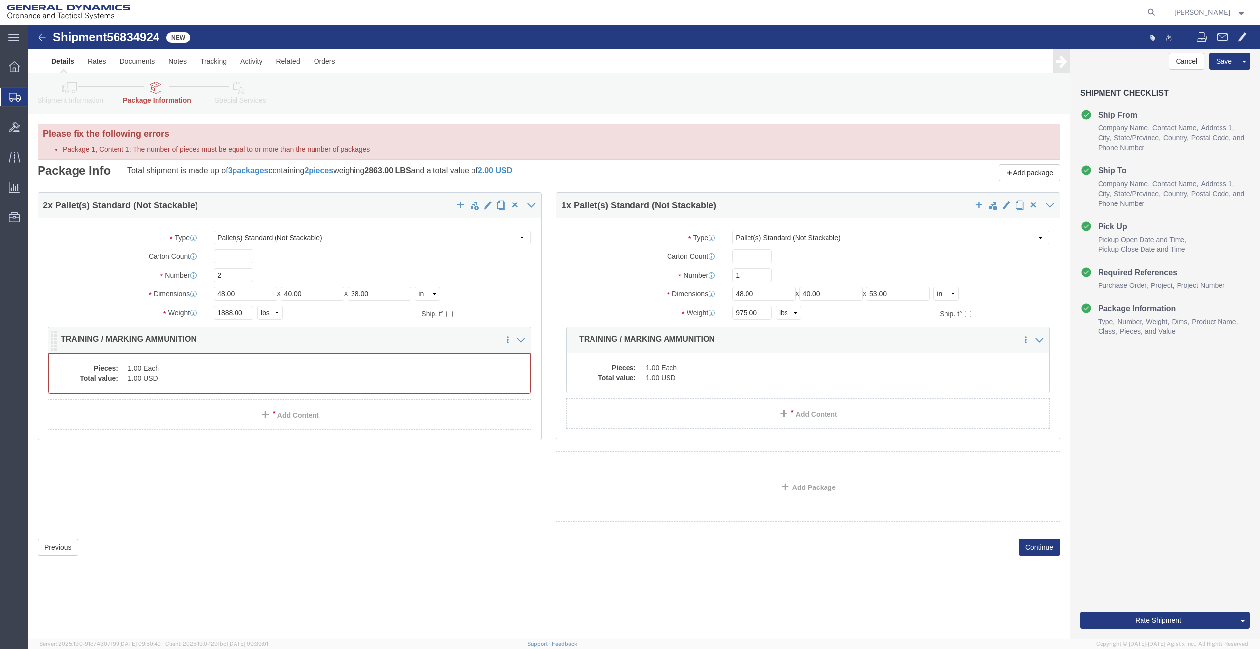
click dd "1.00 Each"
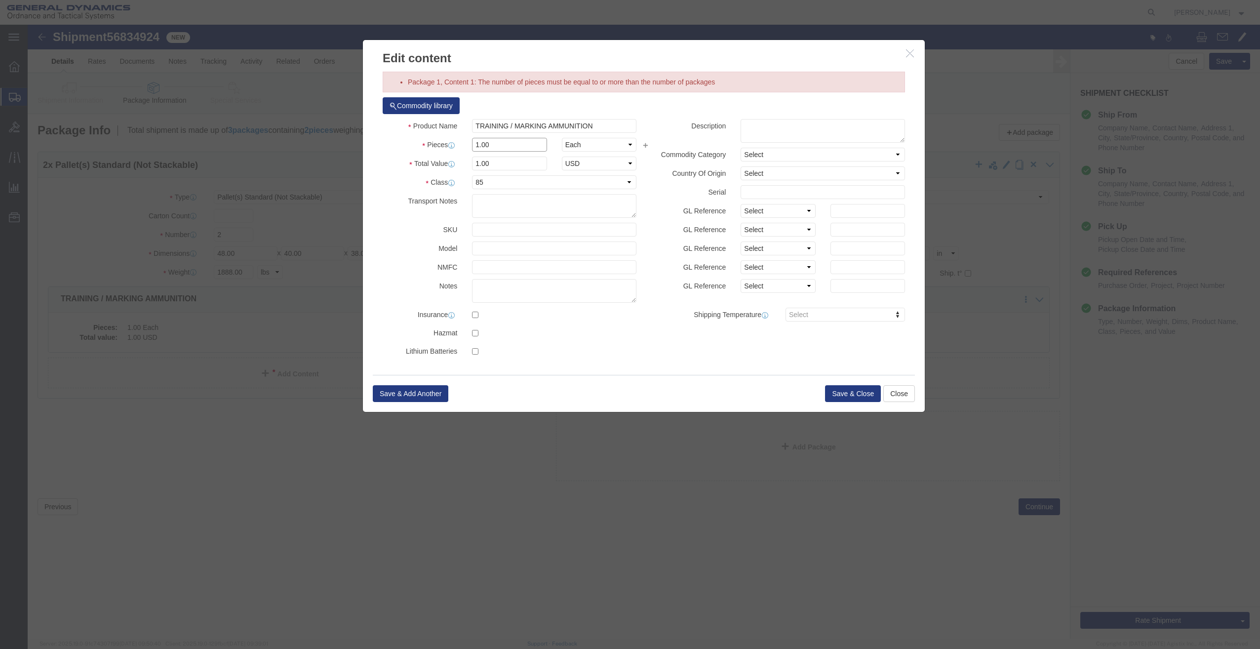
drag, startPoint x: 492, startPoint y: 124, endPoint x: 335, endPoint y: 119, distance: 157.1
click div "Package 1, Content 1: The number of pieces must be equal to or more than the nu…"
type input "2"
drag, startPoint x: 466, startPoint y: 145, endPoint x: 343, endPoint y: 146, distance: 122.9
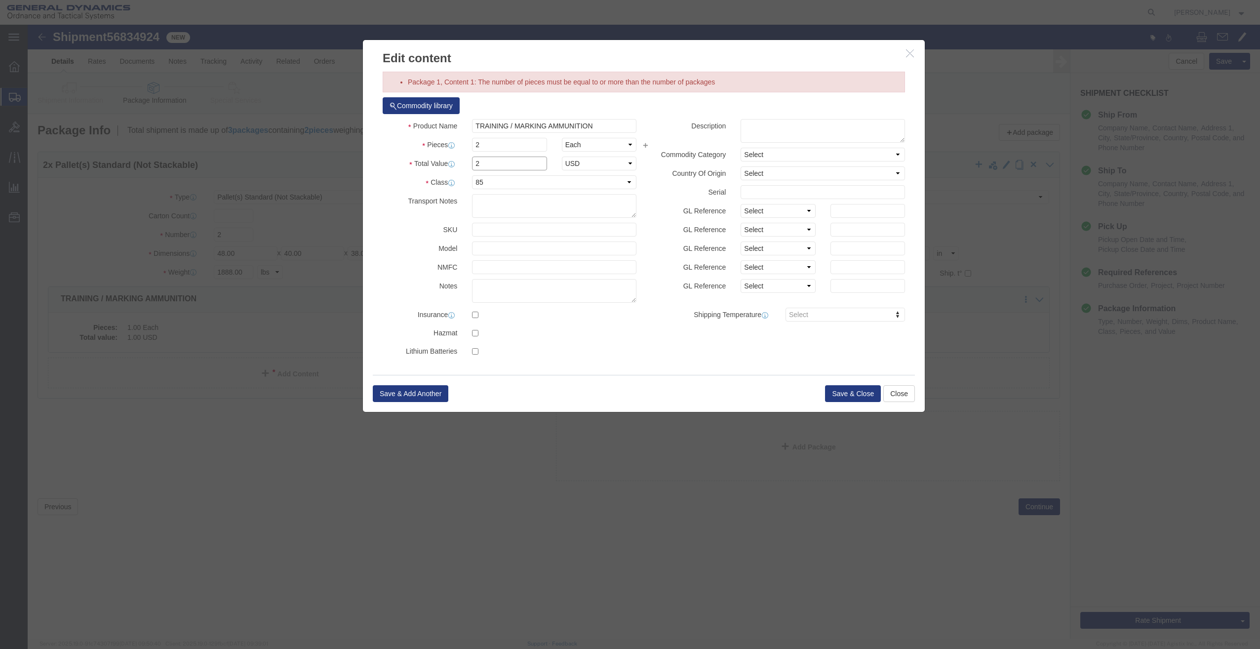
click div "Package 1, Content 1: The number of pieces must be equal to or more than the nu…"
click button "Save & Close"
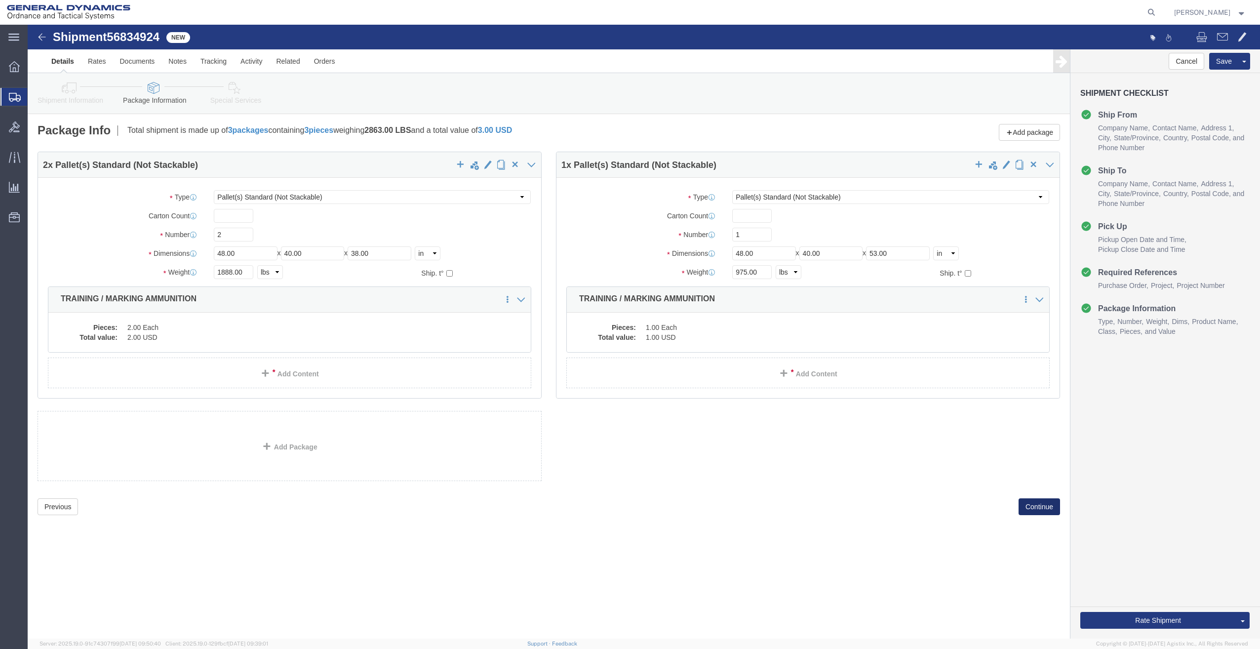
click button "Continue"
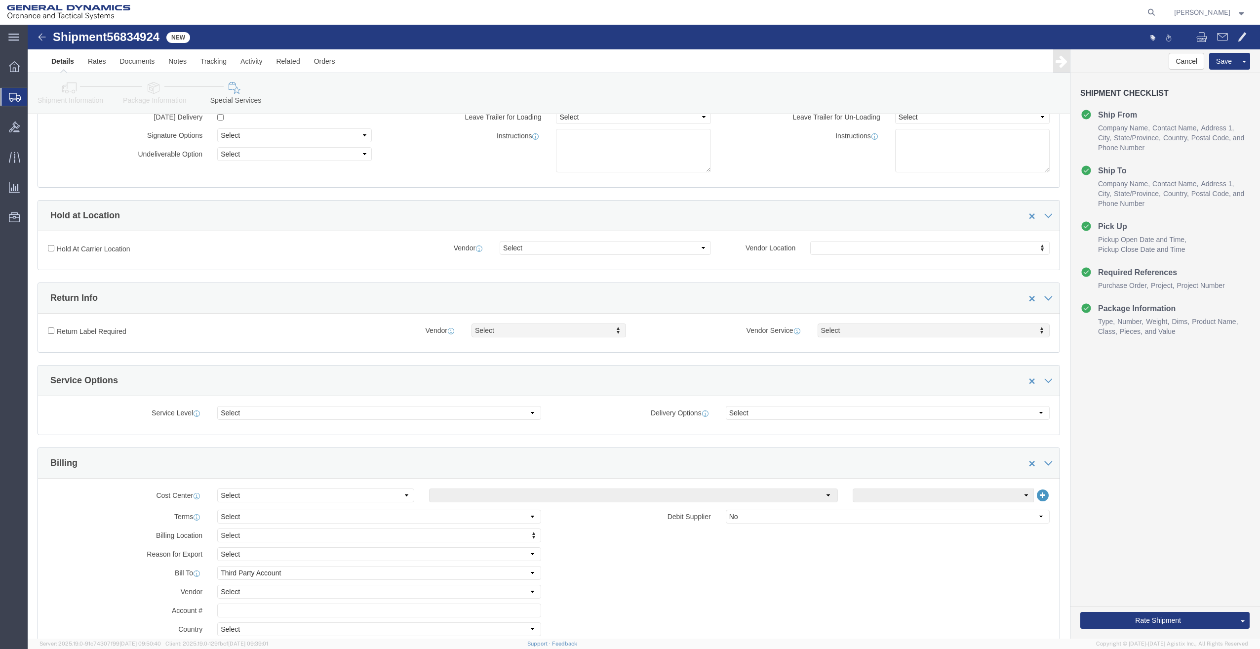
scroll to position [99, 0]
click button "Rate Shipment"
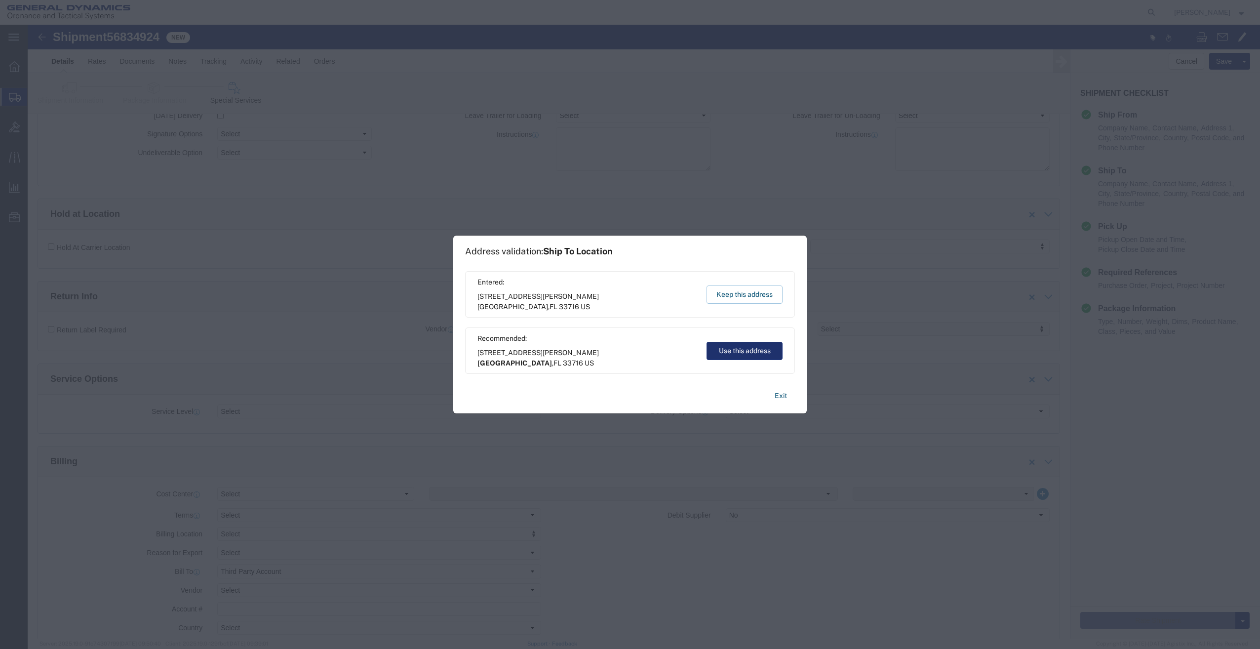
click at [730, 355] on button "Use this address" at bounding box center [744, 351] width 76 height 18
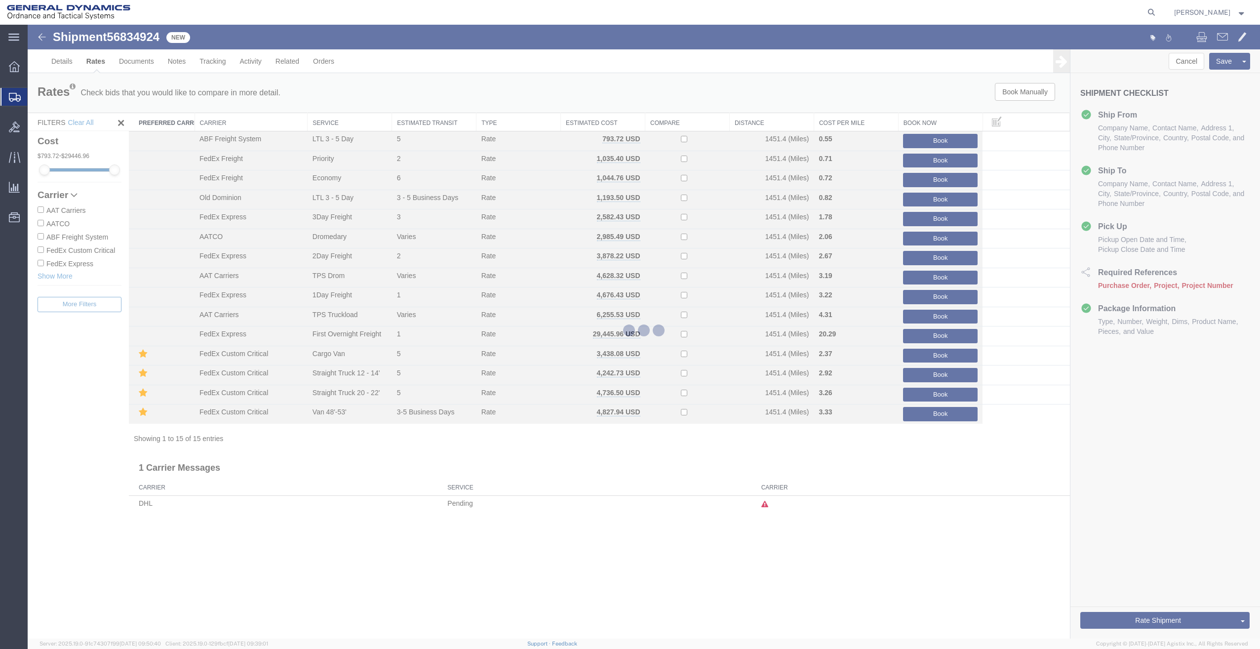
scroll to position [0, 0]
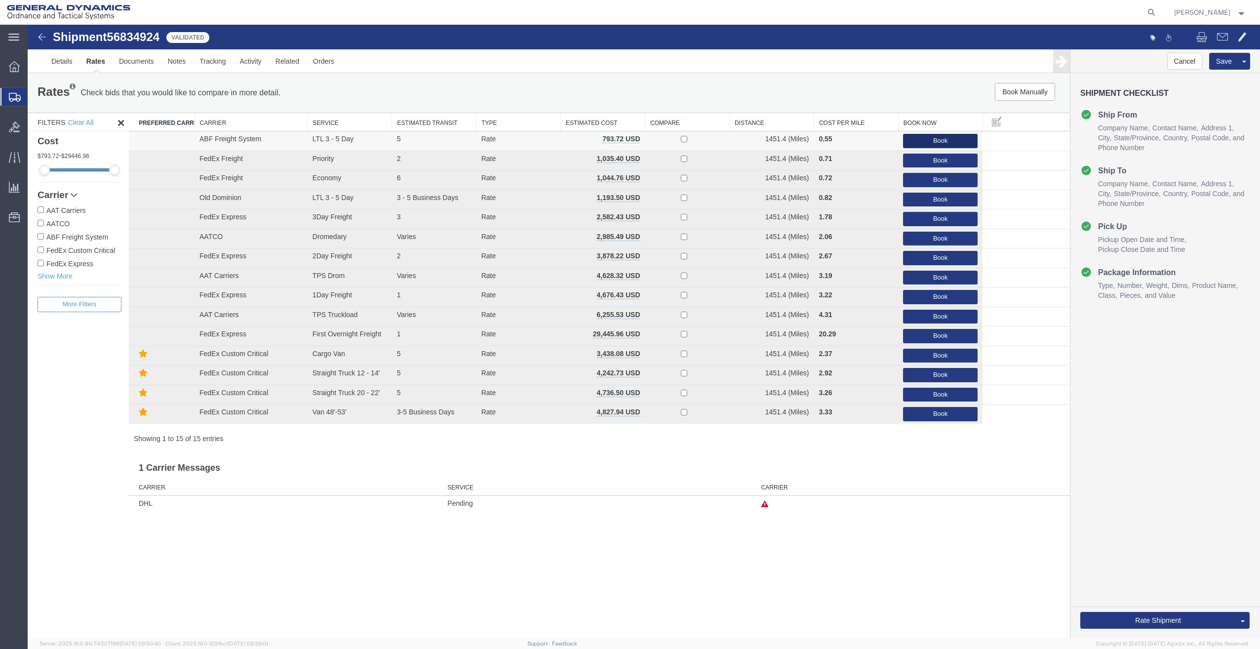
click at [950, 143] on button "Book" at bounding box center [940, 141] width 75 height 14
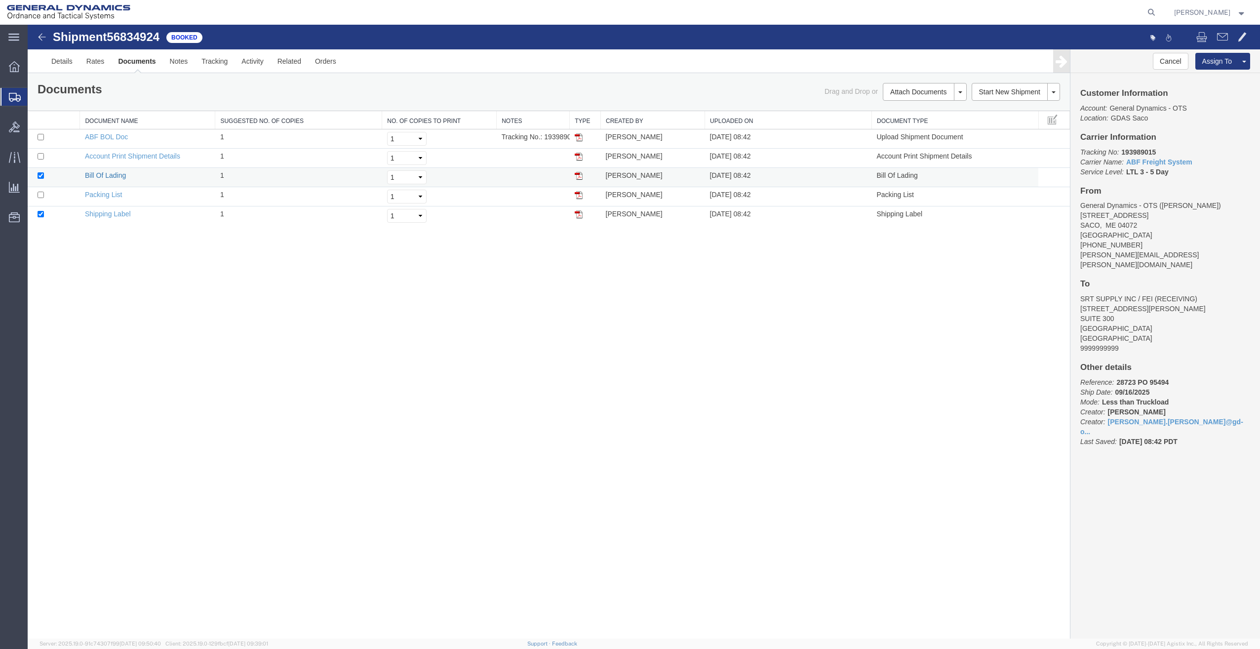
click at [95, 175] on link "Bill Of Lading" at bounding box center [105, 175] width 41 height 8
click at [105, 214] on link "Shipping Label" at bounding box center [108, 214] width 46 height 8
